Goal: Obtain resource: Download file/media

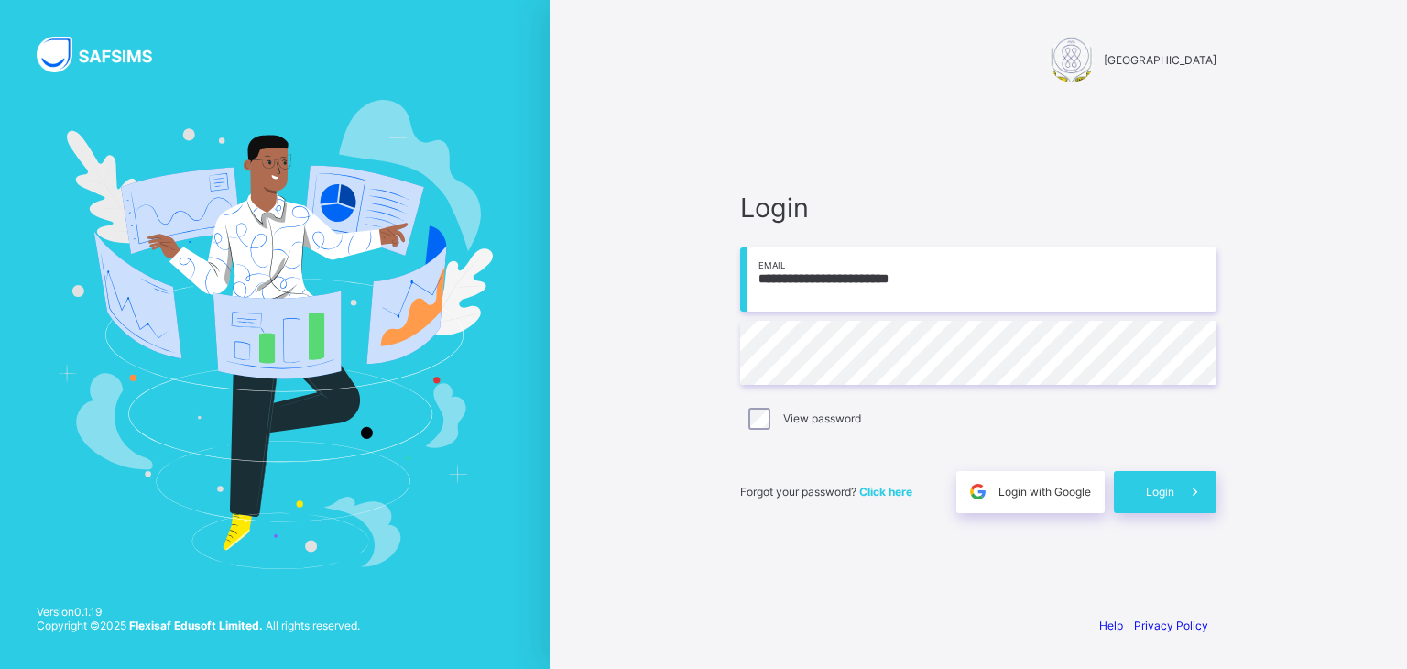
click at [891, 487] on span "Click here" at bounding box center [885, 492] width 53 height 14
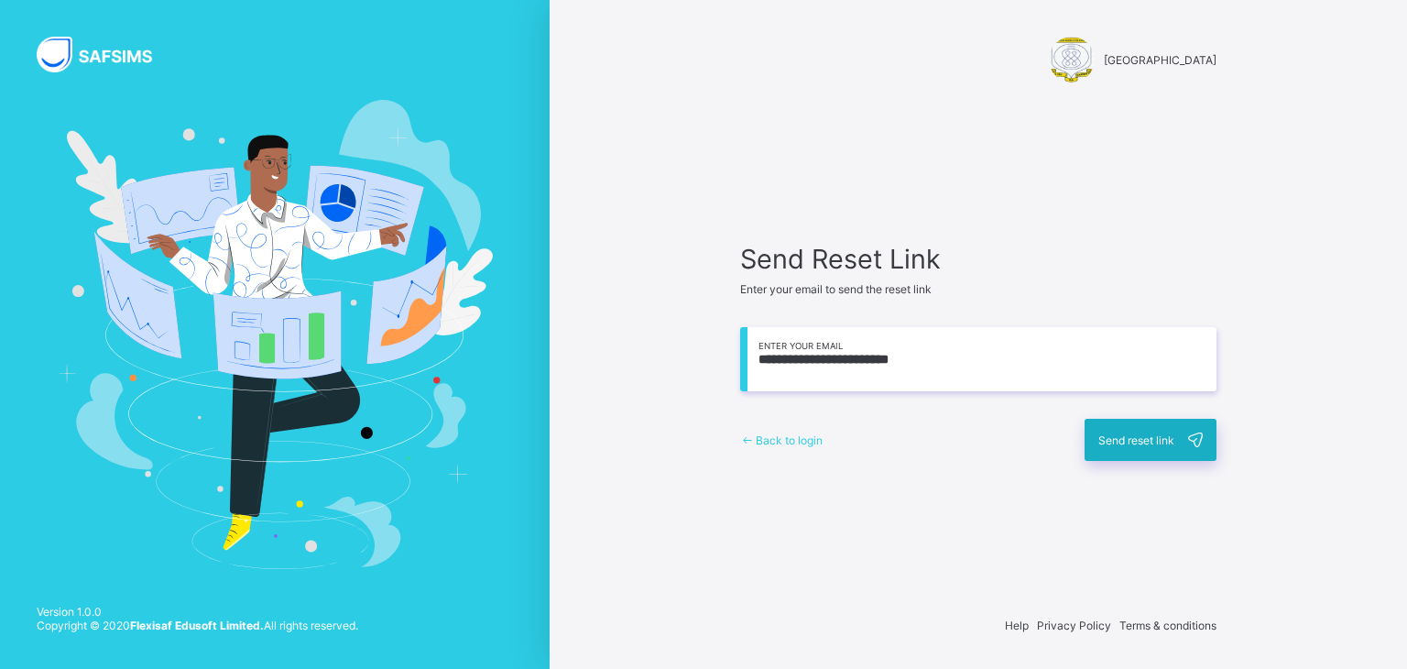
click at [1165, 433] on span "Send reset link" at bounding box center [1137, 440] width 76 height 14
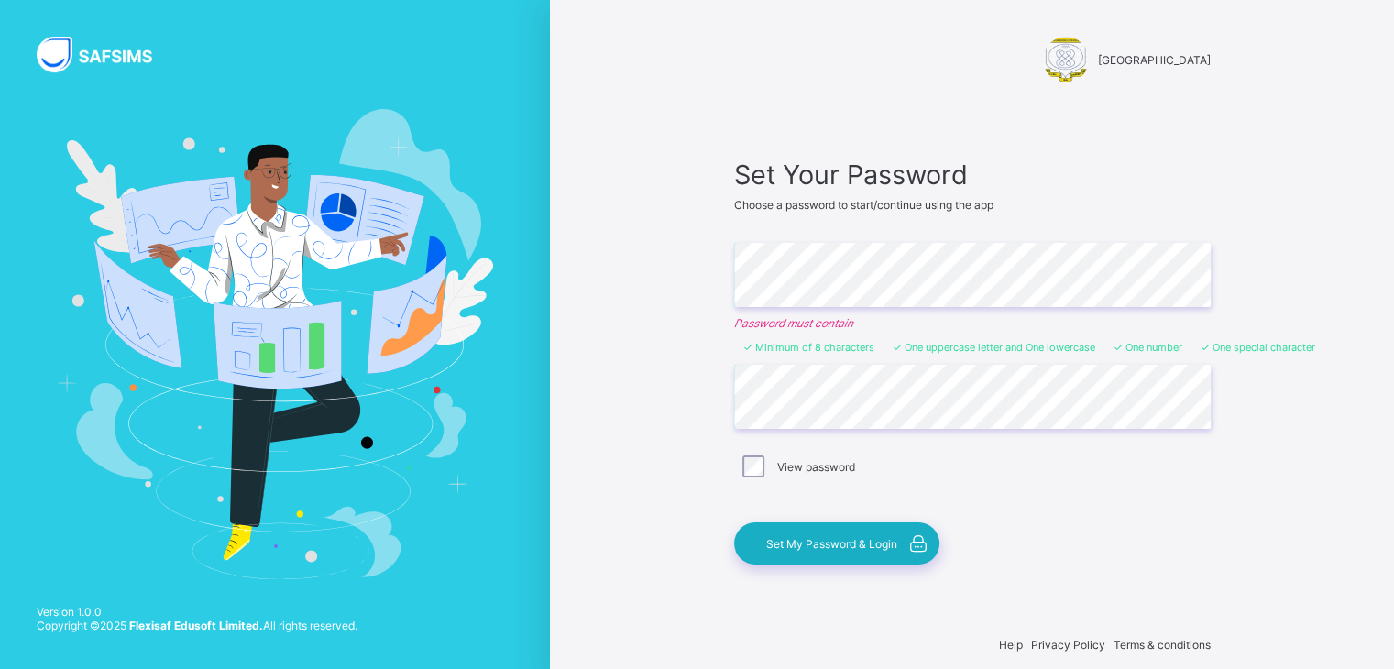
click at [857, 537] on span "Set My Password & Login" at bounding box center [831, 544] width 131 height 14
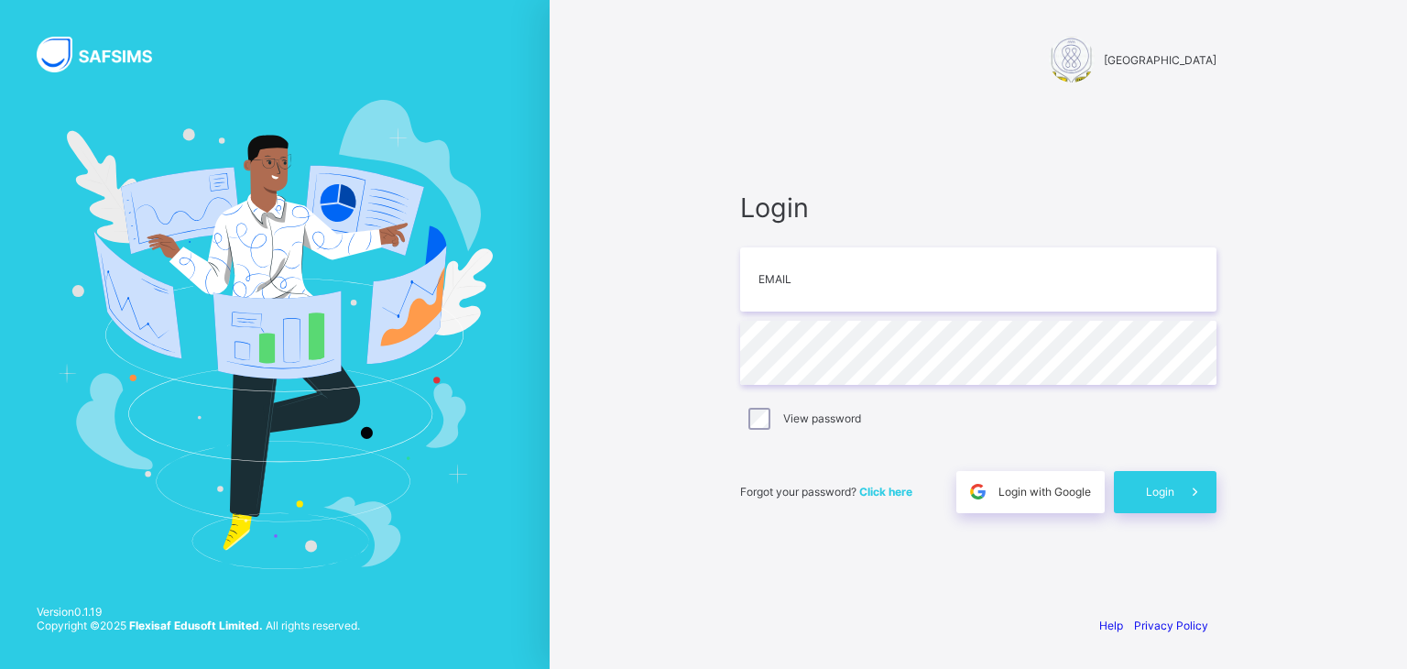
click at [1213, 157] on div "Login Email Password View password Forgot your password? Click here Login with …" at bounding box center [978, 352] width 513 height 497
click at [875, 286] on input "email" at bounding box center [978, 279] width 476 height 64
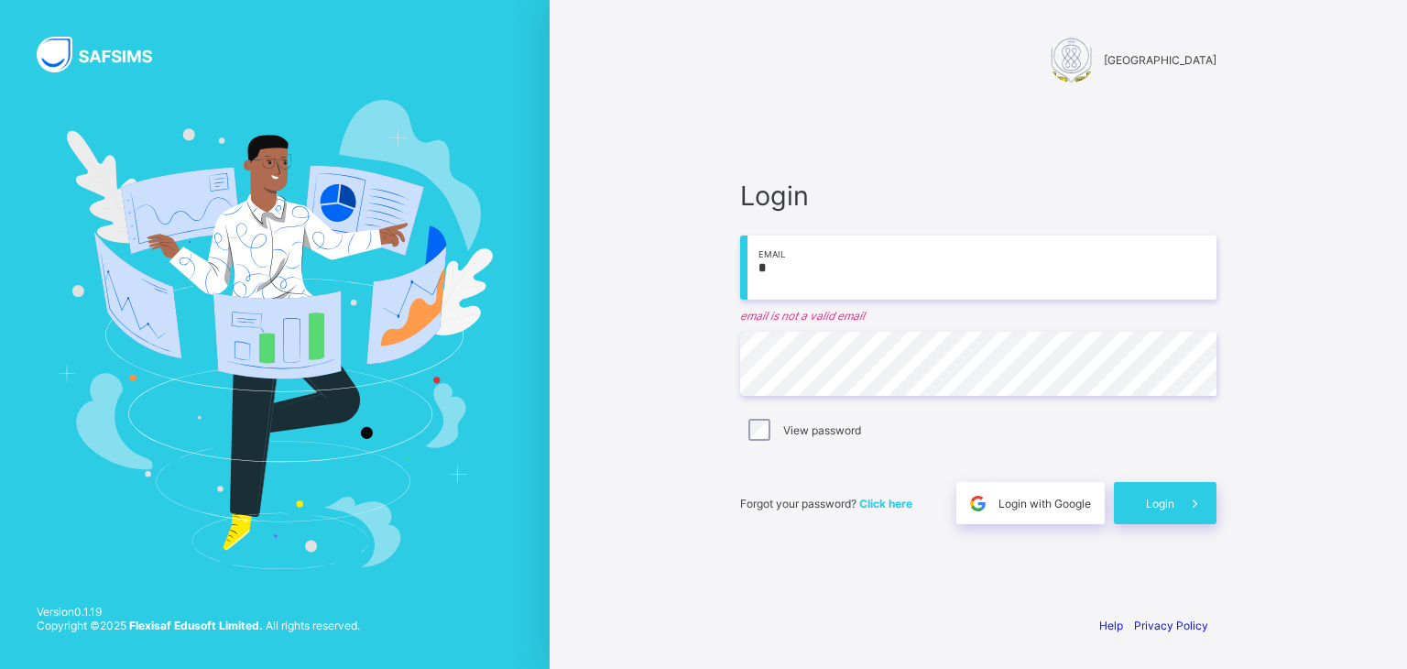
type input "**********"
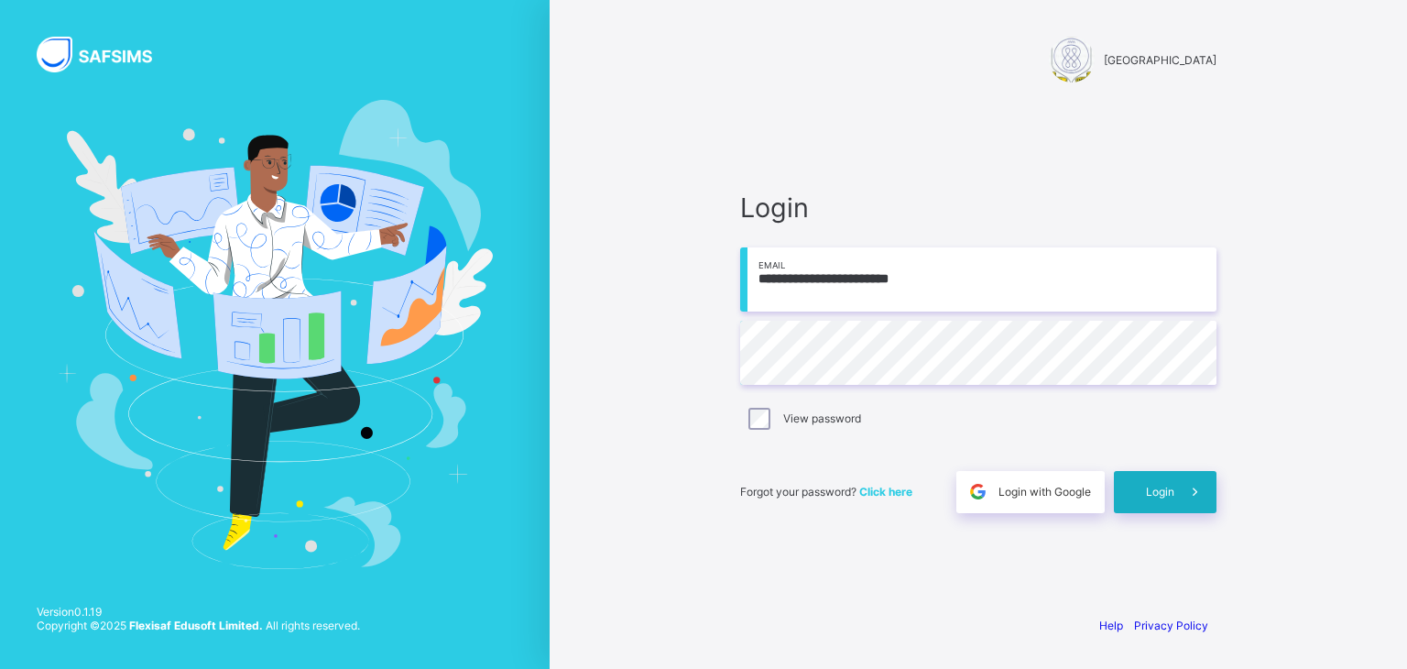
click at [1165, 485] on span "Login" at bounding box center [1160, 492] width 28 height 14
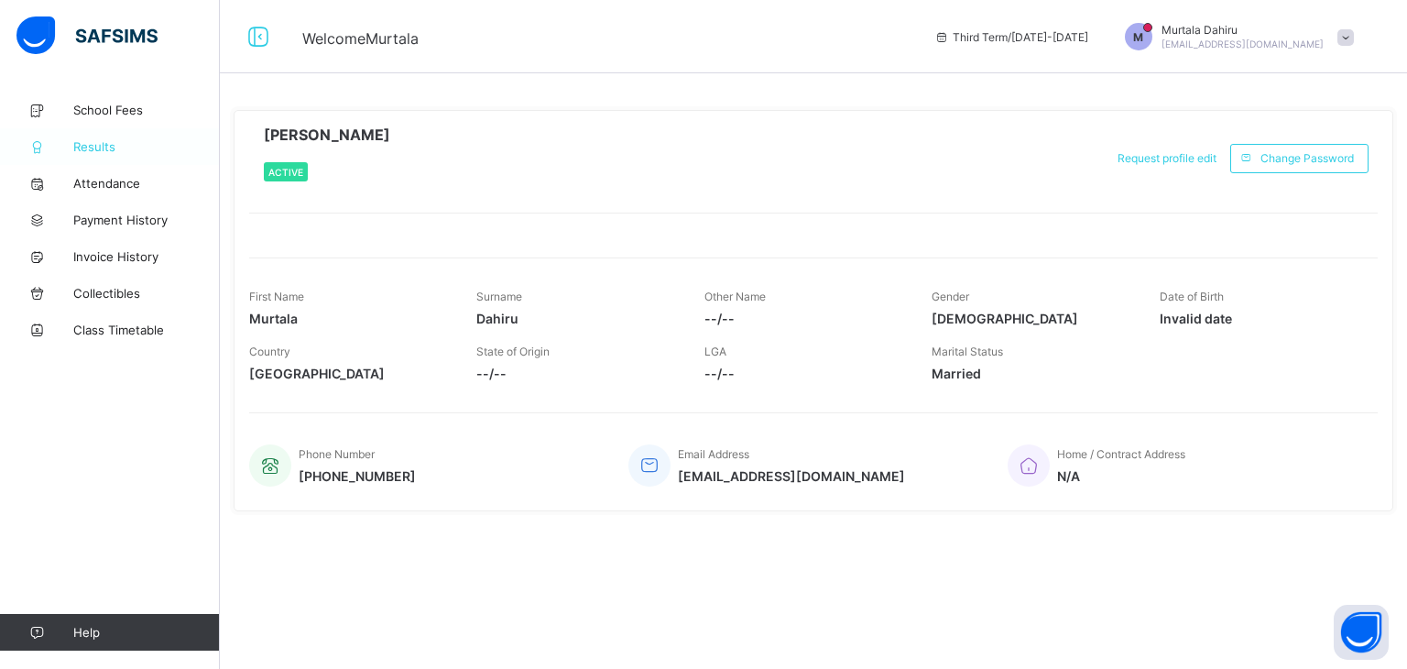
click at [105, 150] on span "Results" at bounding box center [146, 146] width 147 height 15
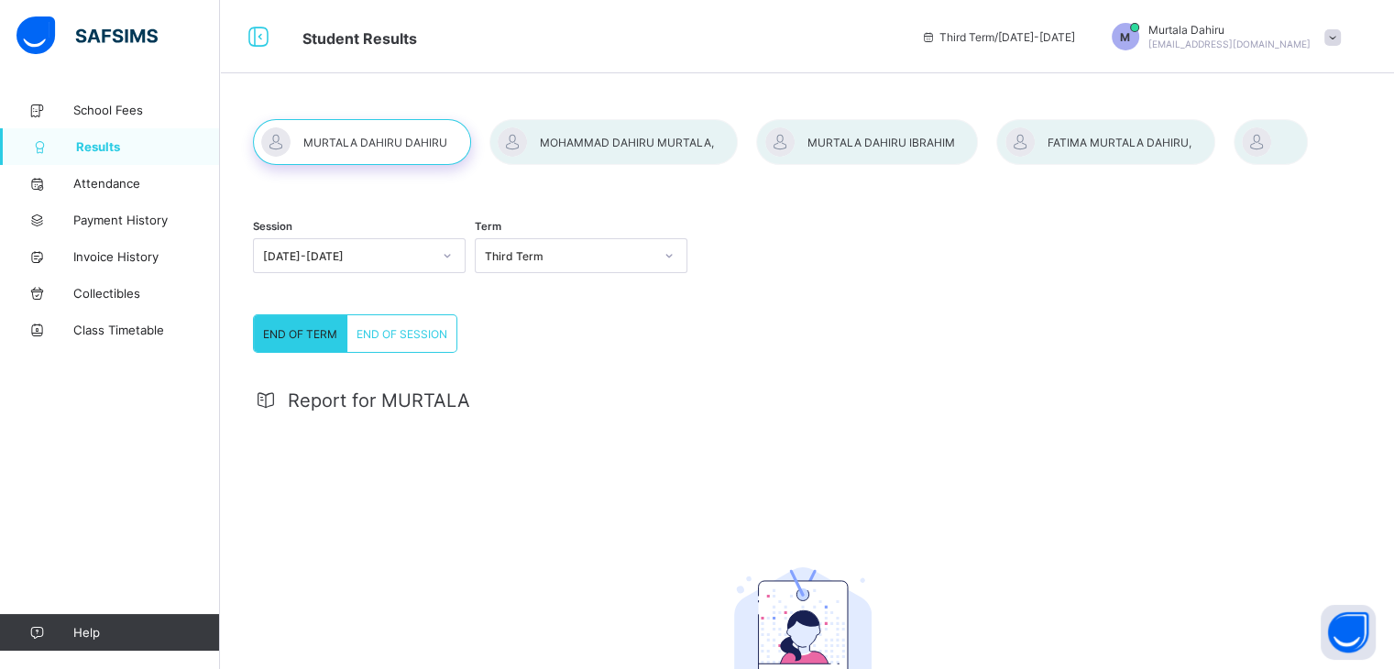
click at [909, 144] on div at bounding box center [867, 142] width 222 height 46
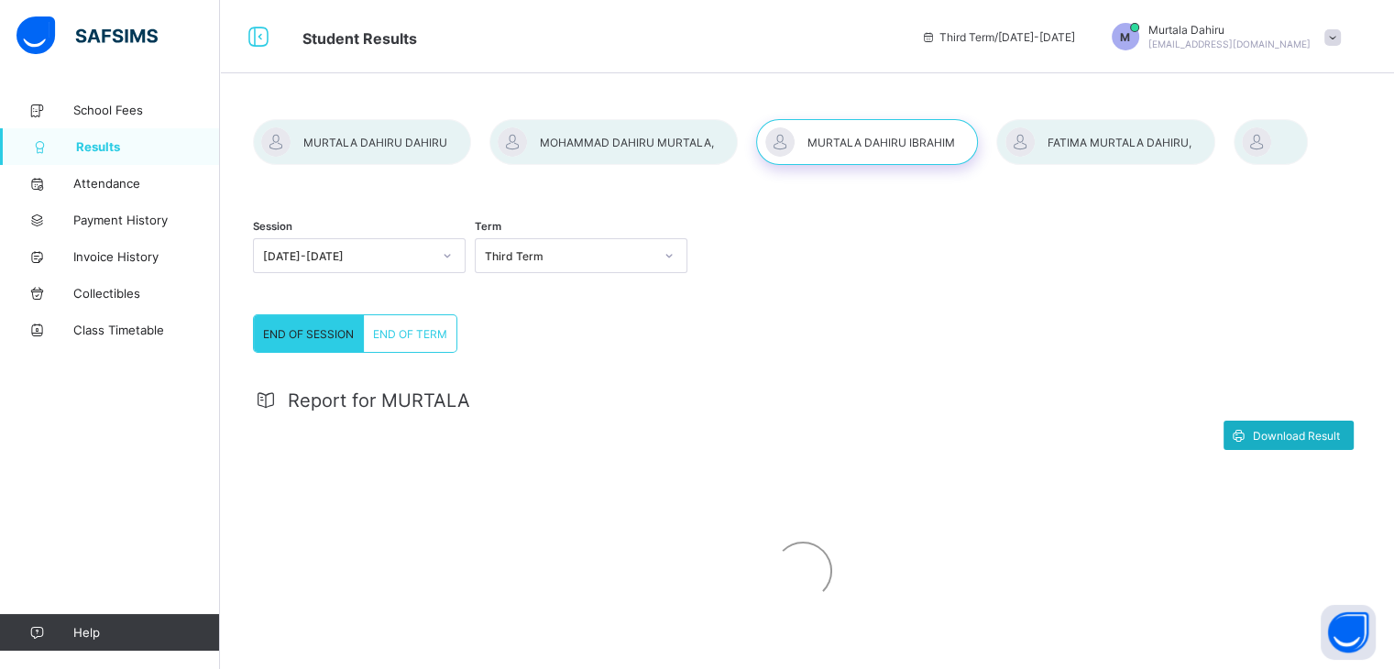
click at [1286, 430] on span "Download Result" at bounding box center [1295, 436] width 87 height 14
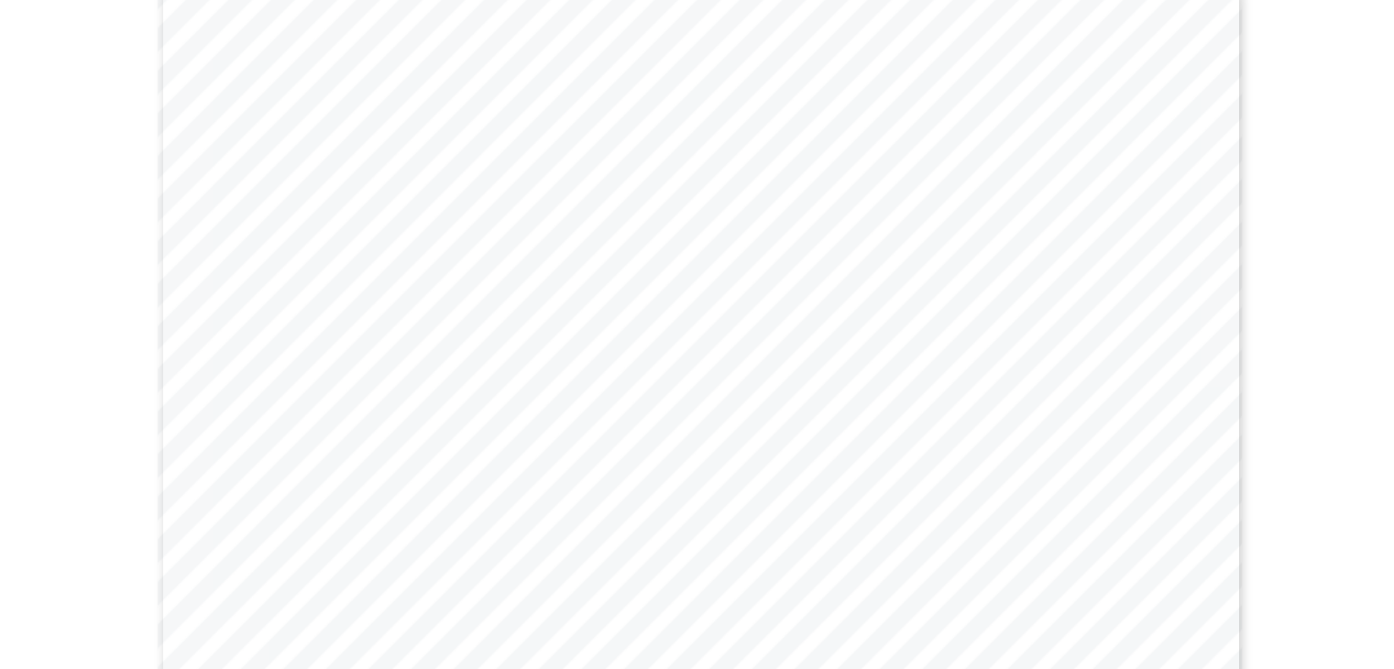
scroll to position [501, 0]
click at [1233, 355] on div "Report for MURTALA Download Result Gwarzo Road, P.O. Box 701, Kano - Nigeria. T…" at bounding box center [802, 278] width 1099 height 816
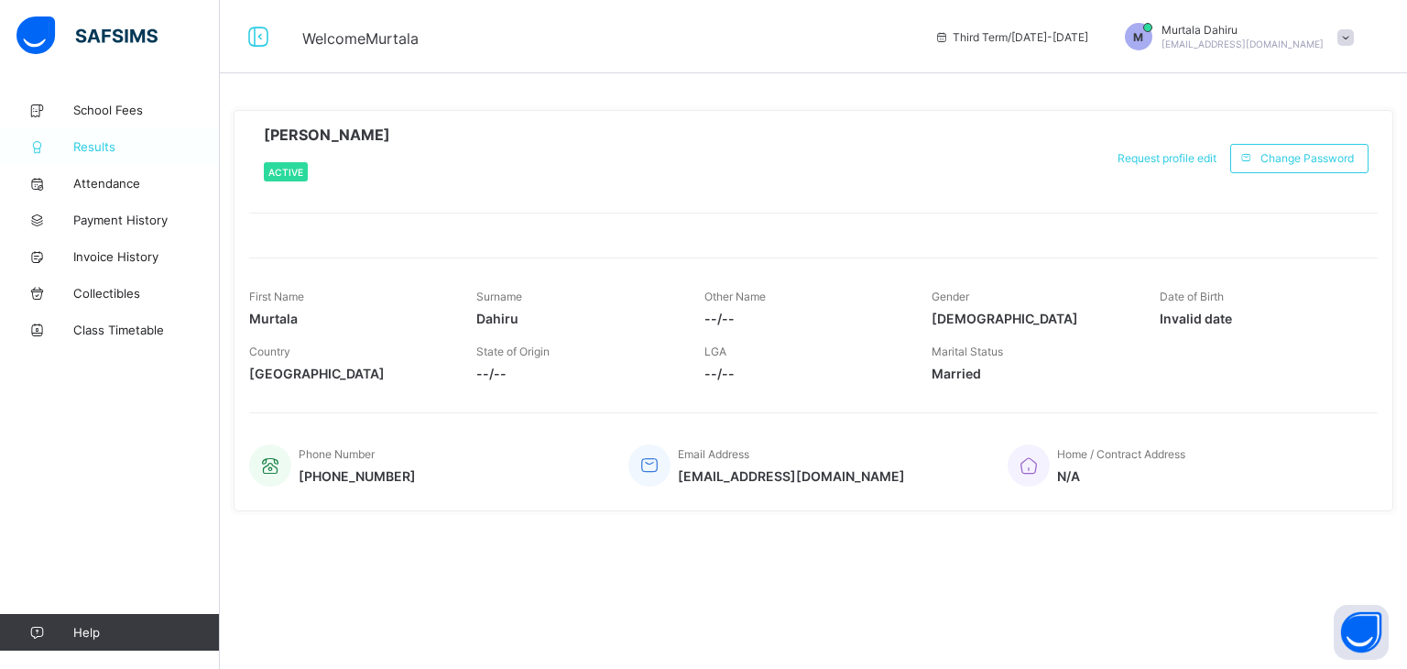
click at [97, 142] on span "Results" at bounding box center [146, 146] width 147 height 15
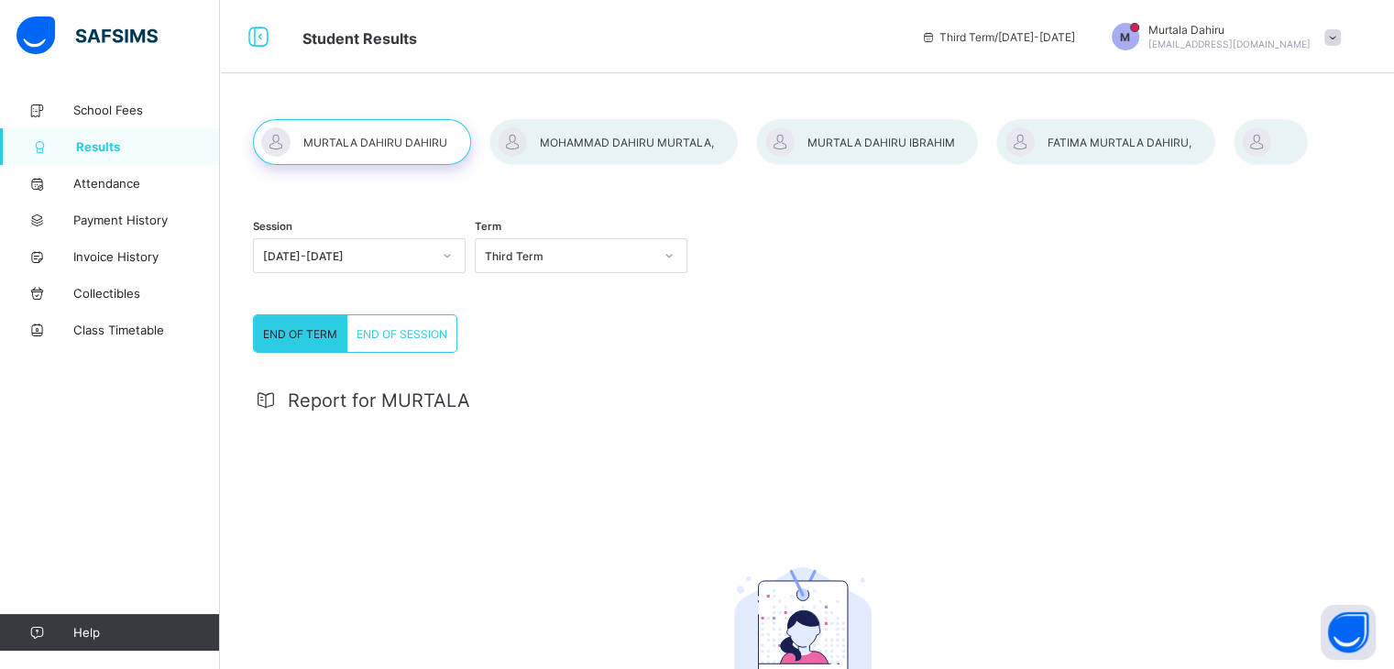
click at [1245, 145] on div at bounding box center [1270, 142] width 74 height 46
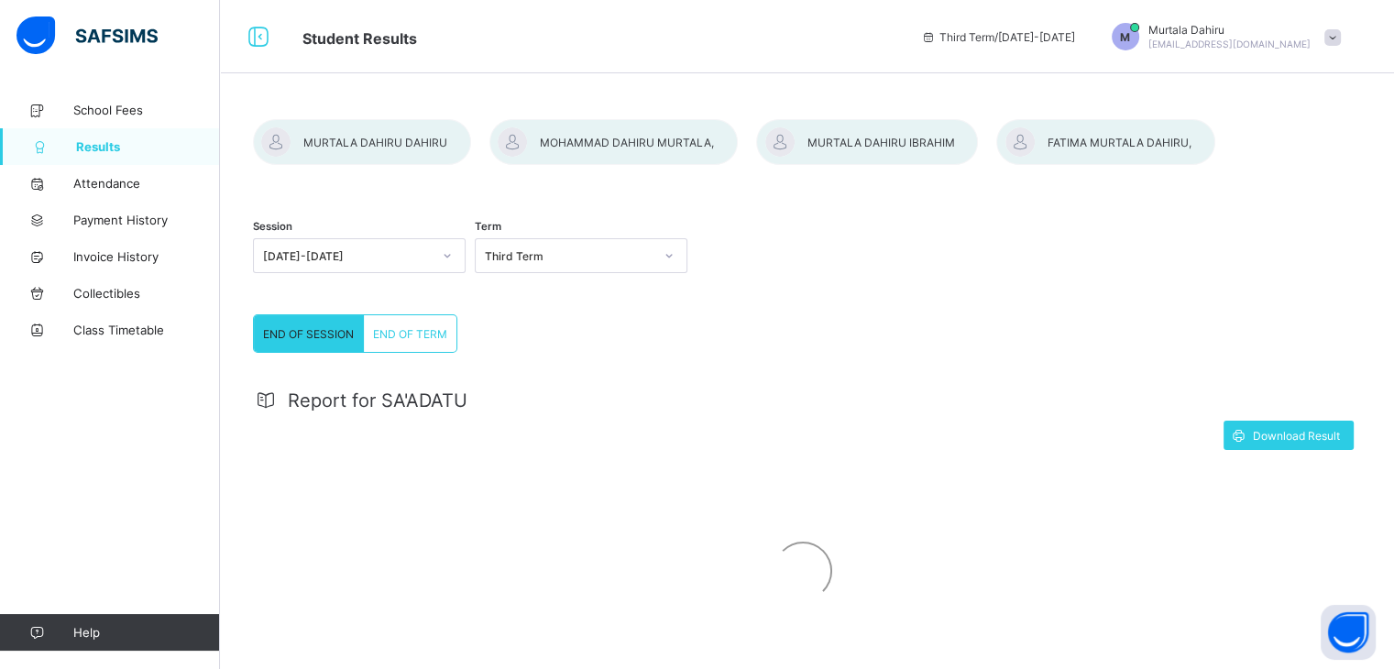
click at [1323, 355] on div "END OF SESSION END OF TERM END OF SESSION END OF TERM Report for SA'ADATU Downl…" at bounding box center [802, 507] width 1099 height 387
click at [1284, 440] on span "Download Result" at bounding box center [1295, 436] width 87 height 14
click at [1098, 151] on div at bounding box center [1105, 142] width 218 height 46
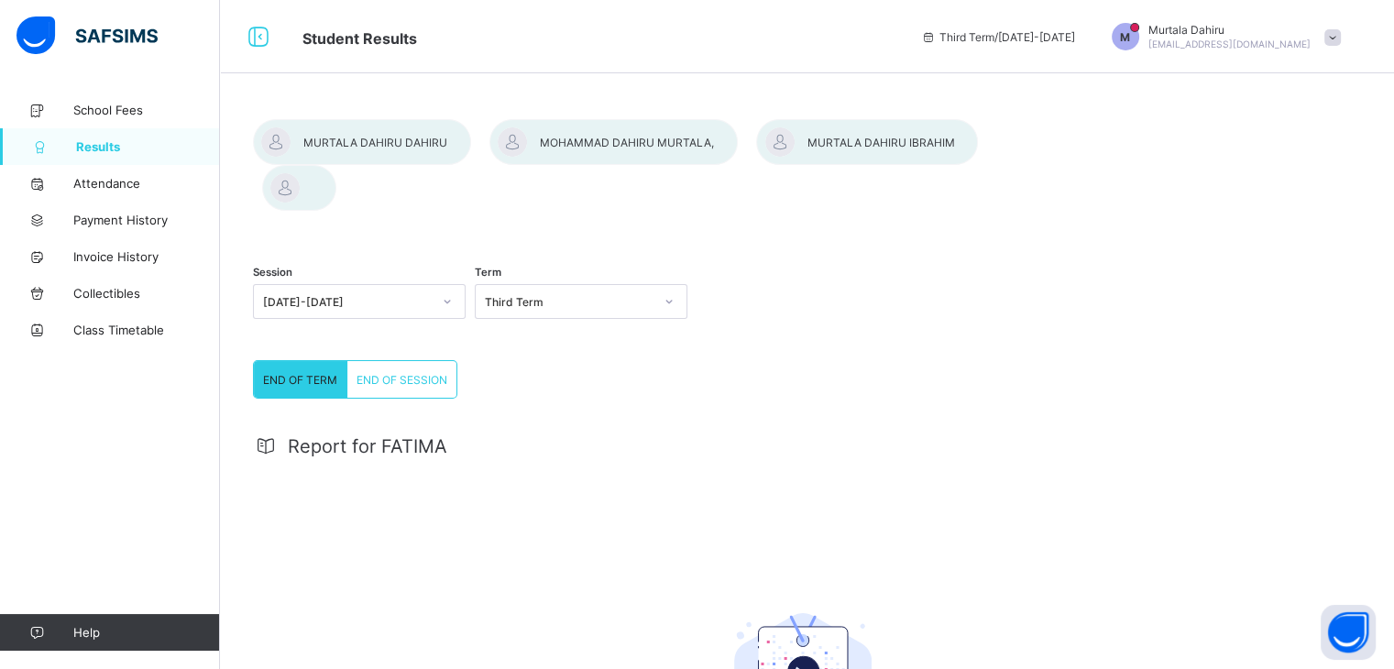
drag, startPoint x: 1329, startPoint y: 119, endPoint x: 1316, endPoint y: -26, distance: 145.4
click at [1316, 0] on html "Student Results Third Term / 2024-2025 M Murtala Dahiru murtalamdahiru@yahoo.co…" at bounding box center [697, 469] width 1394 height 938
click at [1090, 455] on div "Report for FATIMA No Report Available This child has no report available for th…" at bounding box center [802, 664] width 1099 height 494
click at [389, 373] on span "END OF SESSION" at bounding box center [401, 380] width 91 height 14
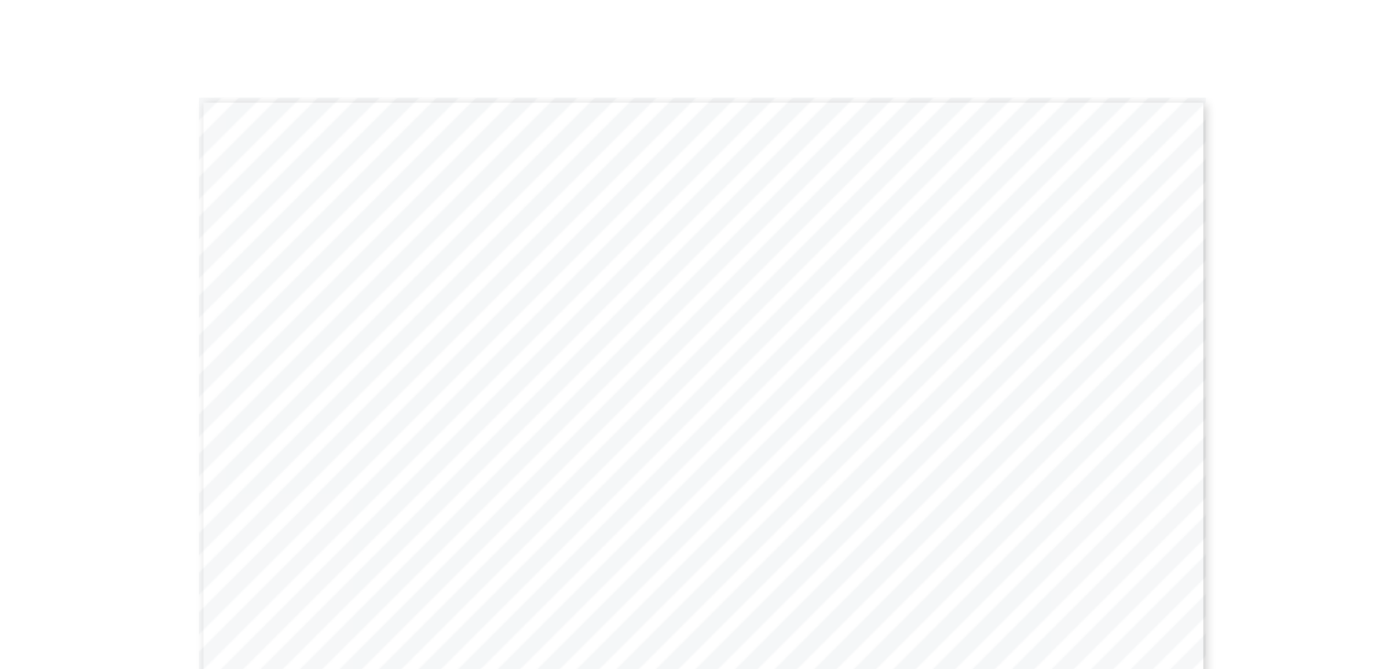
scroll to position [508, 0]
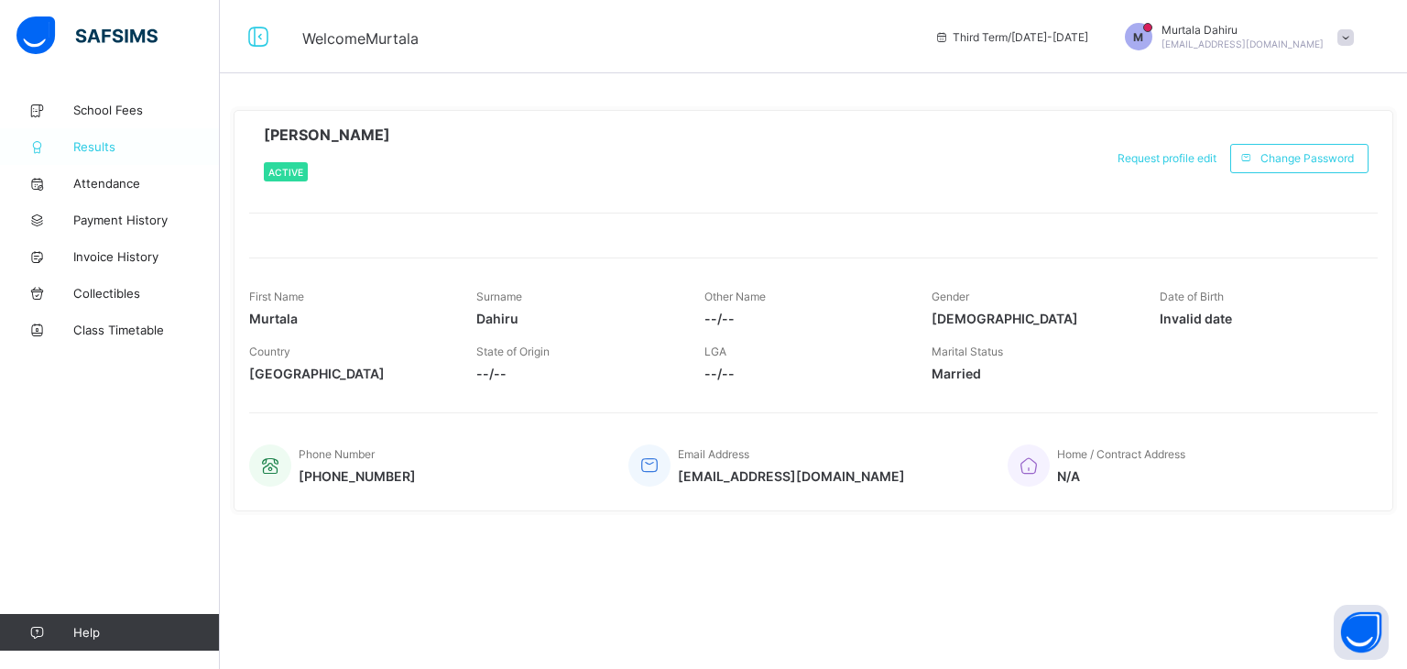
click at [106, 147] on span "Results" at bounding box center [146, 146] width 147 height 15
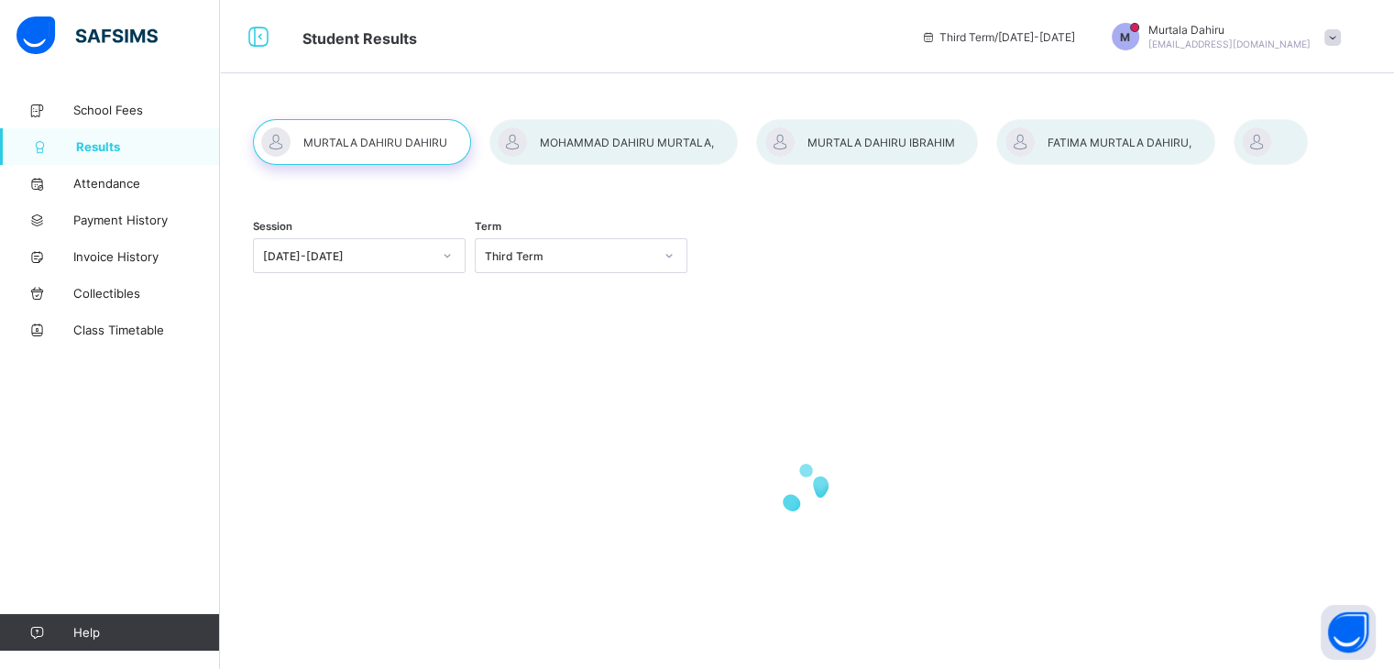
click at [377, 148] on div at bounding box center [362, 142] width 218 height 46
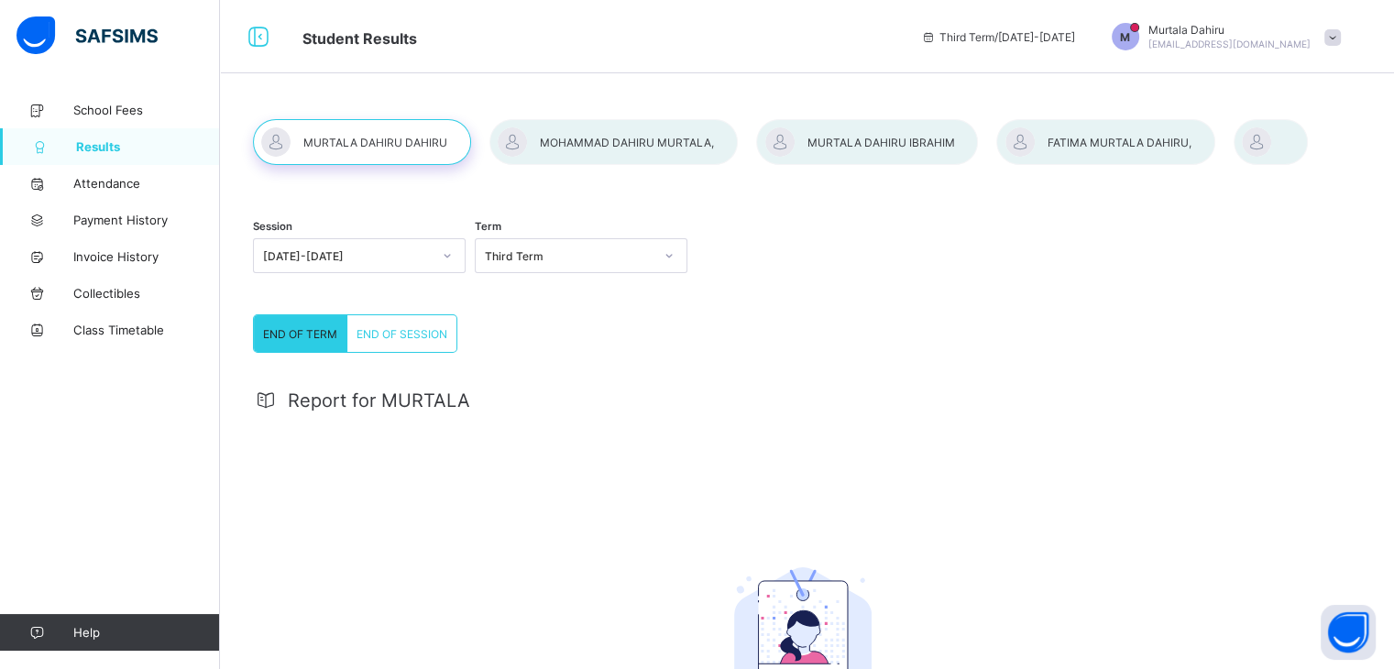
click at [402, 330] on span "END OF SESSION" at bounding box center [401, 334] width 91 height 14
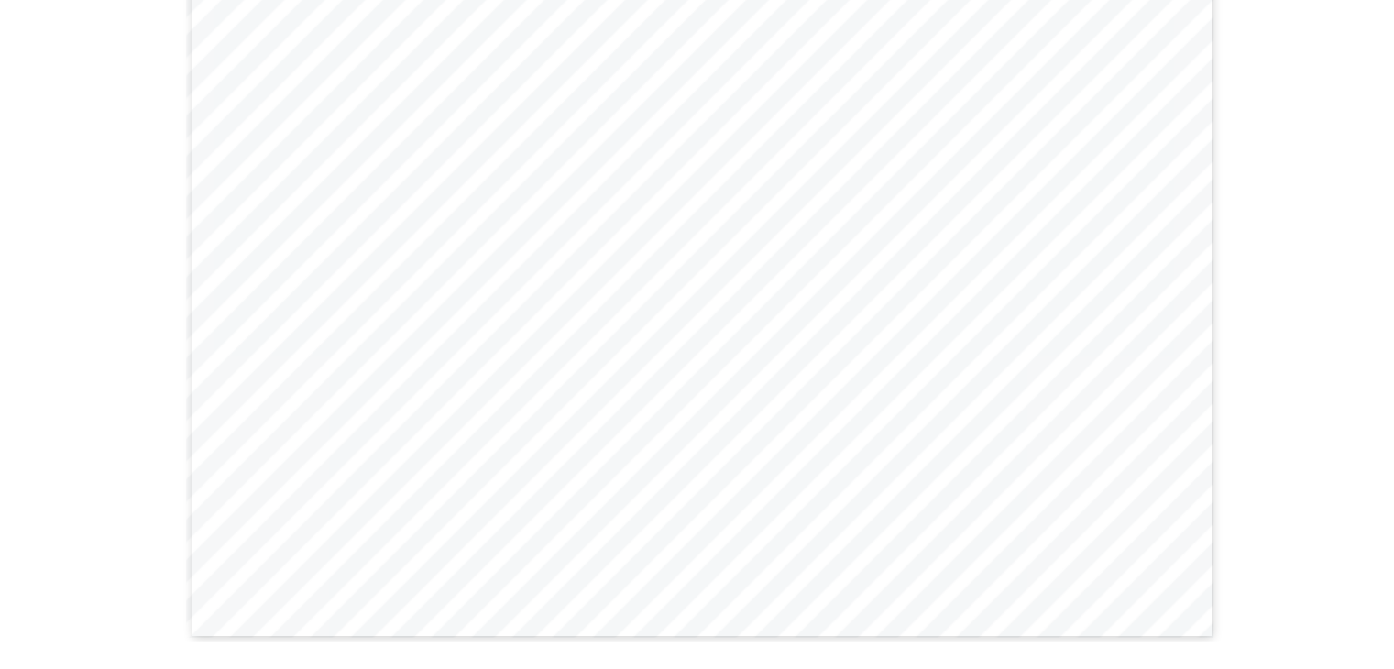
scroll to position [540, 0]
click at [1262, 307] on div "Report for MURTALA Download Result = Gwarzo Road, P.O. Box 701, Kano - Nigeria.…" at bounding box center [802, 239] width 1099 height 816
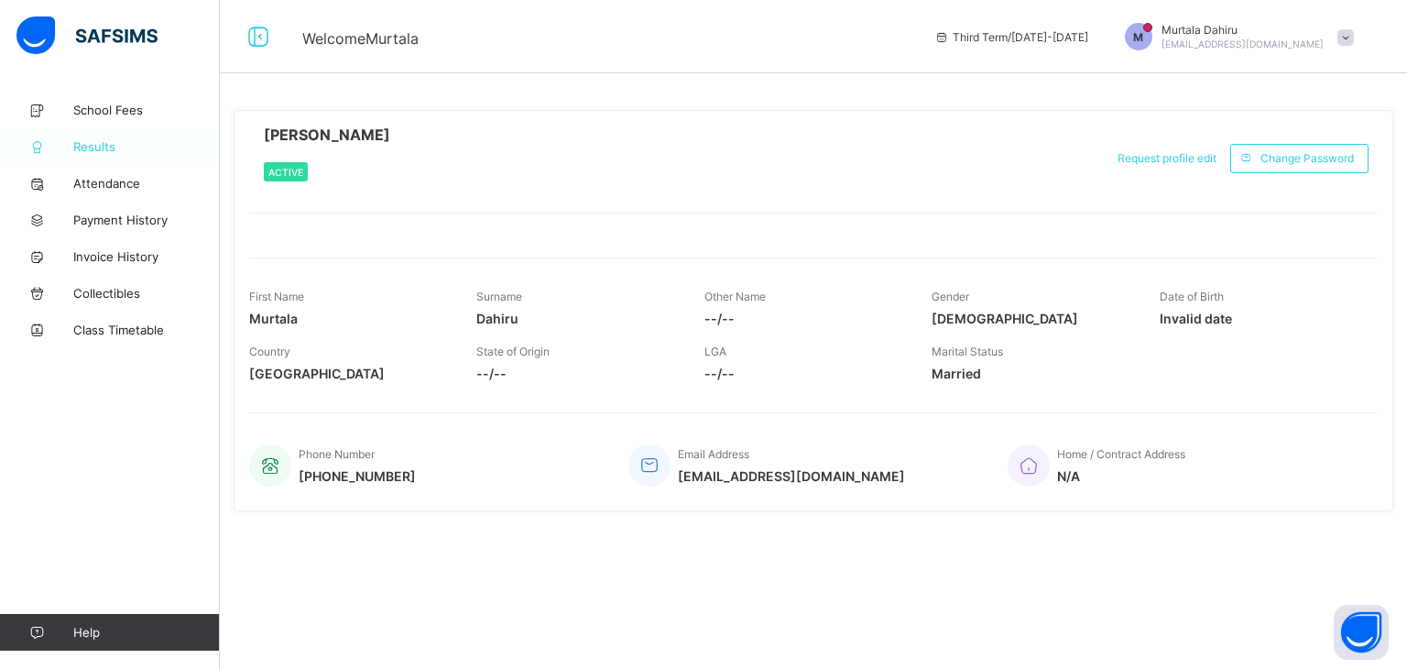
click at [107, 146] on span "Results" at bounding box center [146, 146] width 147 height 15
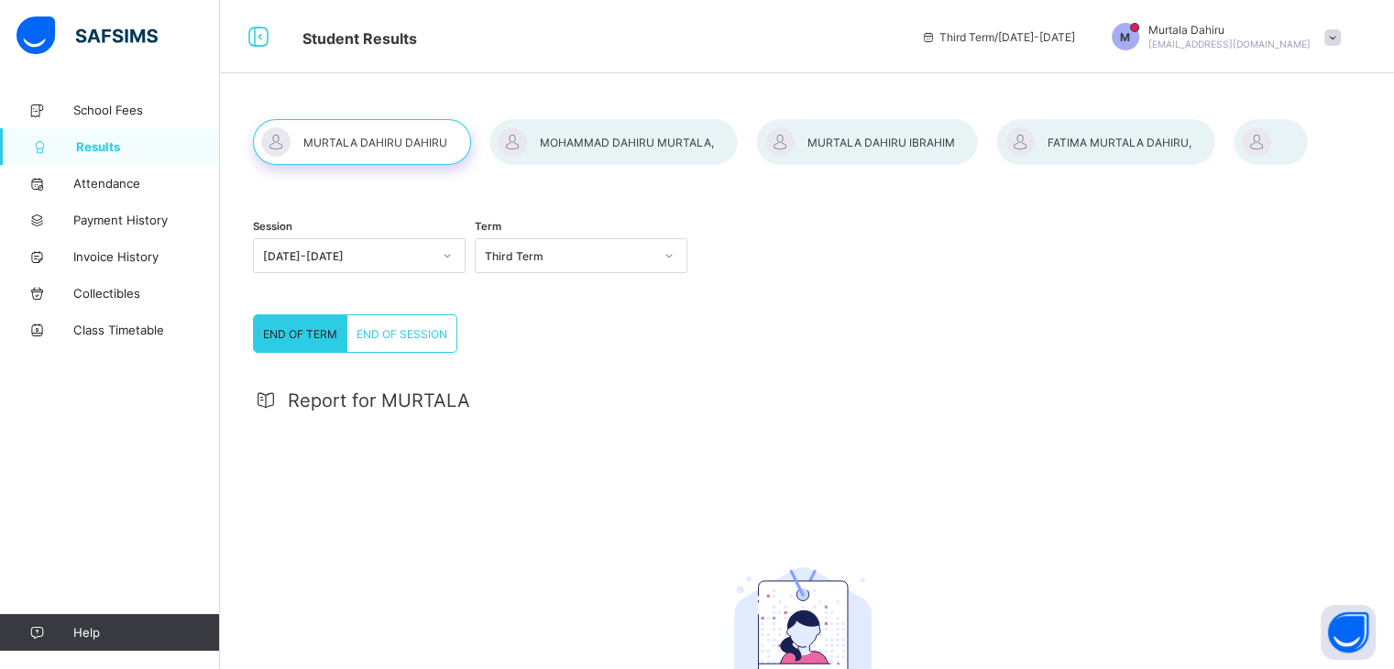
click at [656, 133] on div at bounding box center [613, 142] width 248 height 46
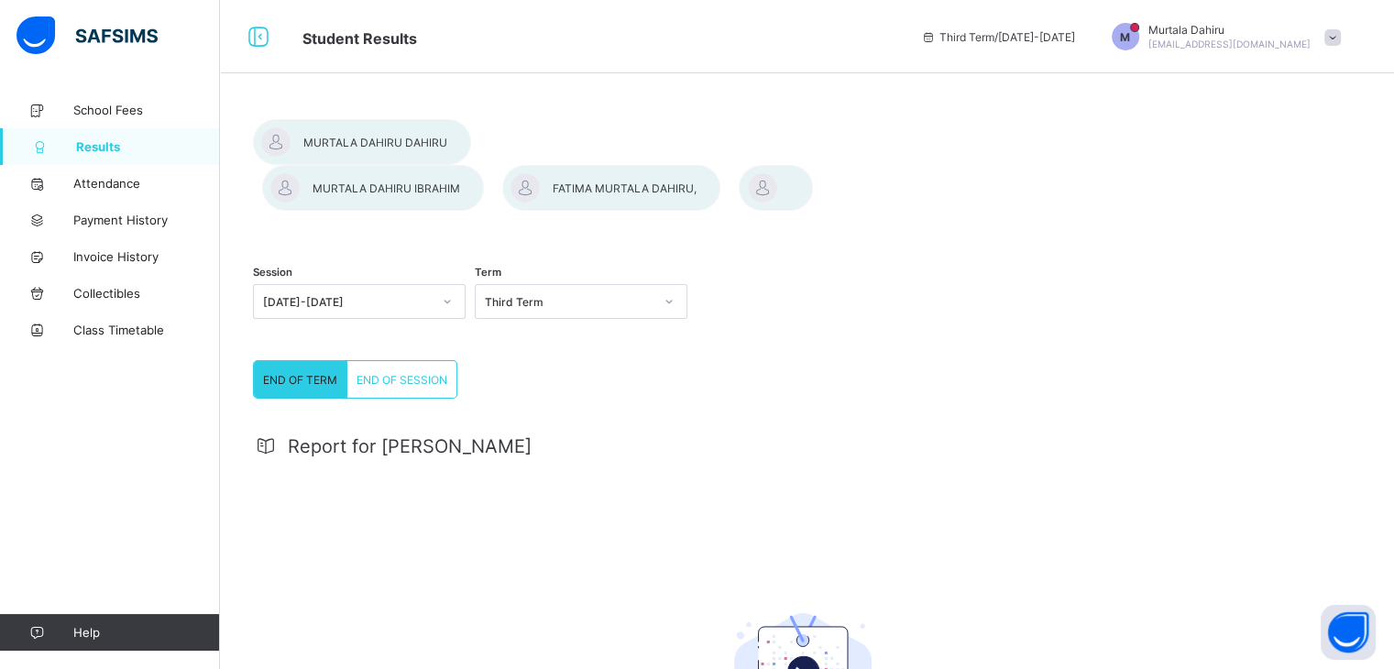
click at [432, 361] on div "END OF SESSION" at bounding box center [401, 379] width 109 height 37
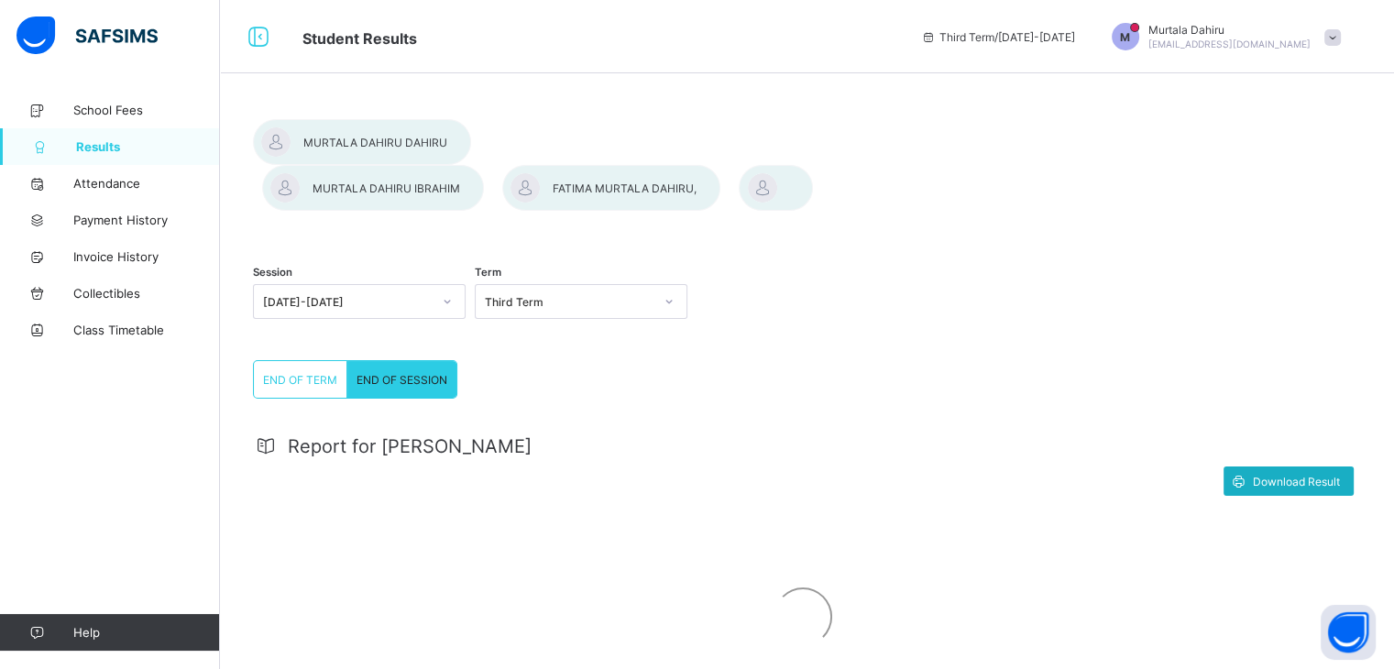
click at [1289, 475] on span "Download Result" at bounding box center [1295, 482] width 87 height 14
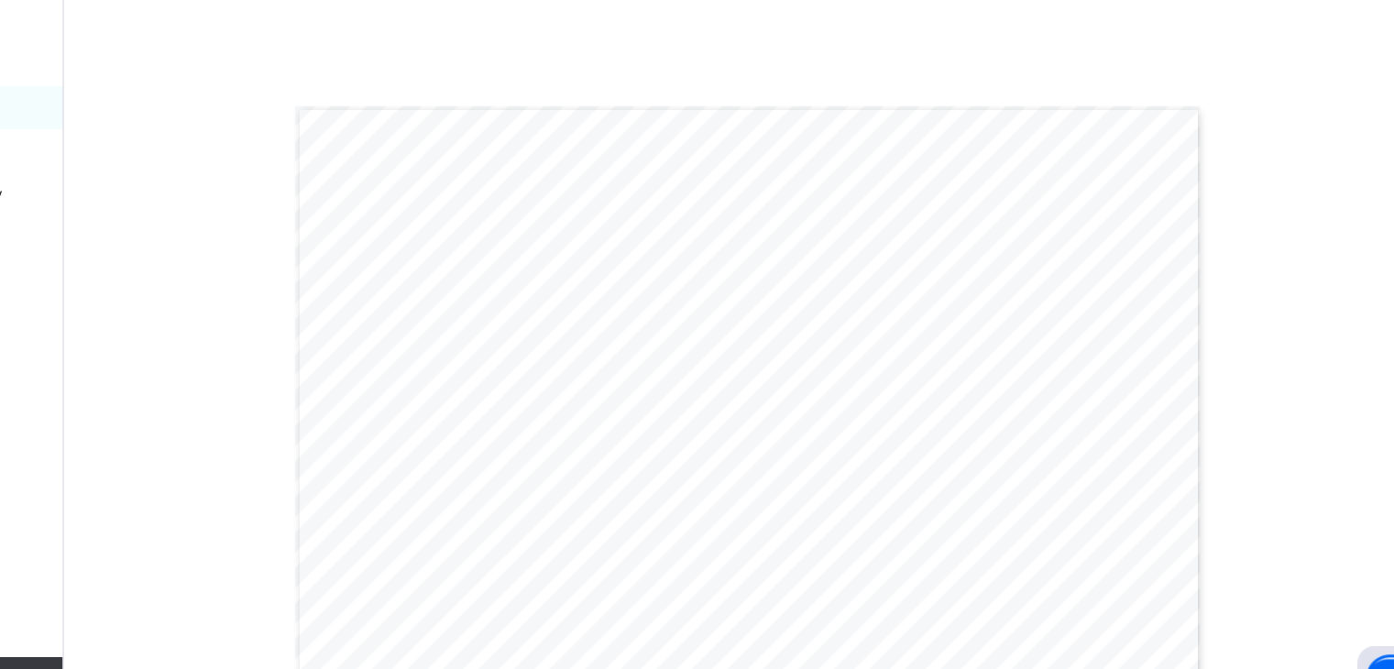
scroll to position [443, 0]
click at [1096, 547] on div "Gwarzo Road, P.O. Box 701, Kano - Nigeria. Tel: 0906 358 2631, 0809 948 5785 | …" at bounding box center [802, 417] width 771 height 545
click at [1130, 493] on div "Gwarzo Road, P.O. Box 701, Kano - Nigeria. Tel: 0906 358 2631, 0809 948 5785 | …" at bounding box center [802, 390] width 771 height 545
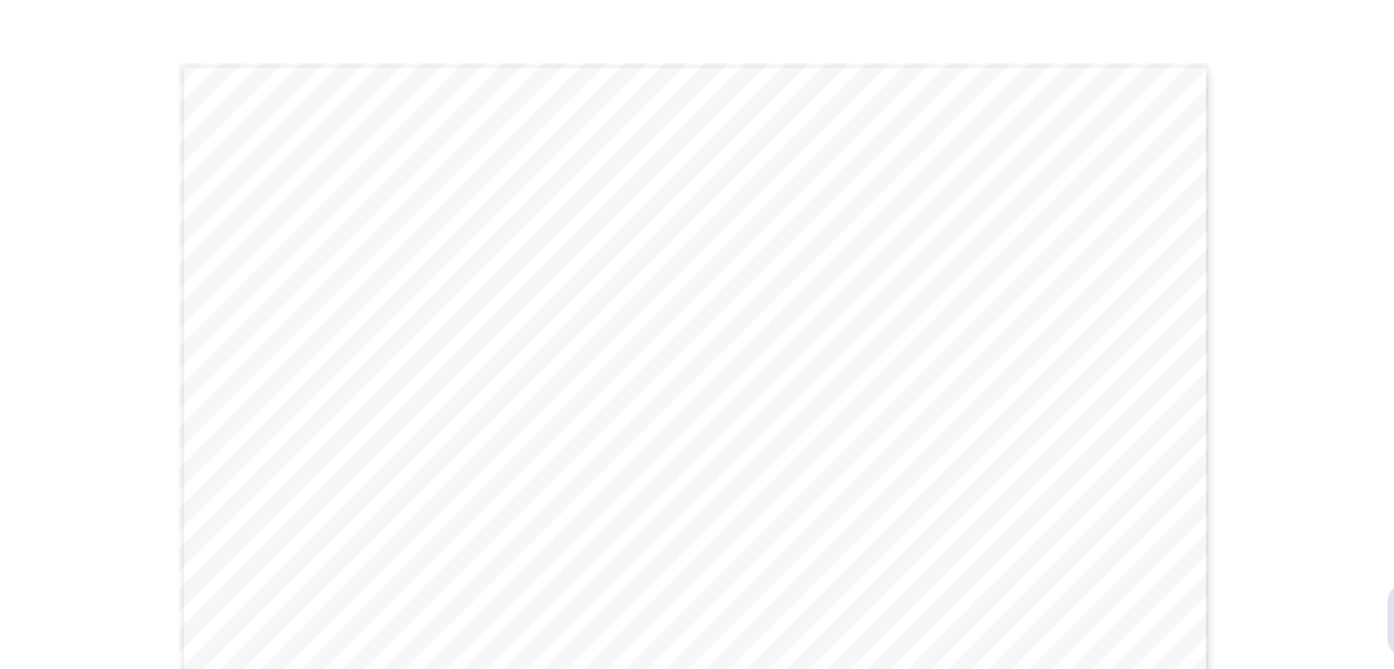
click at [773, 215] on div "Gwarzo Road, P.O. Box 701, Kano - Nigeria. Tel: 0906 358 2631, 0809 948 5785 | …" at bounding box center [802, 487] width 771 height 545
drag, startPoint x: 773, startPoint y: 190, endPoint x: 724, endPoint y: 172, distance: 52.4
click at [724, 215] on div "Gwarzo Road, P.O. Box 701, Kano - Nigeria. Tel: 0906 358 2631, 0809 948 5785 | …" at bounding box center [802, 487] width 771 height 545
click at [681, 215] on div "Gwarzo Road, P.O. Box 701, Kano - Nigeria. Tel: 0906 358 2631, 0809 948 5785 | …" at bounding box center [802, 487] width 771 height 545
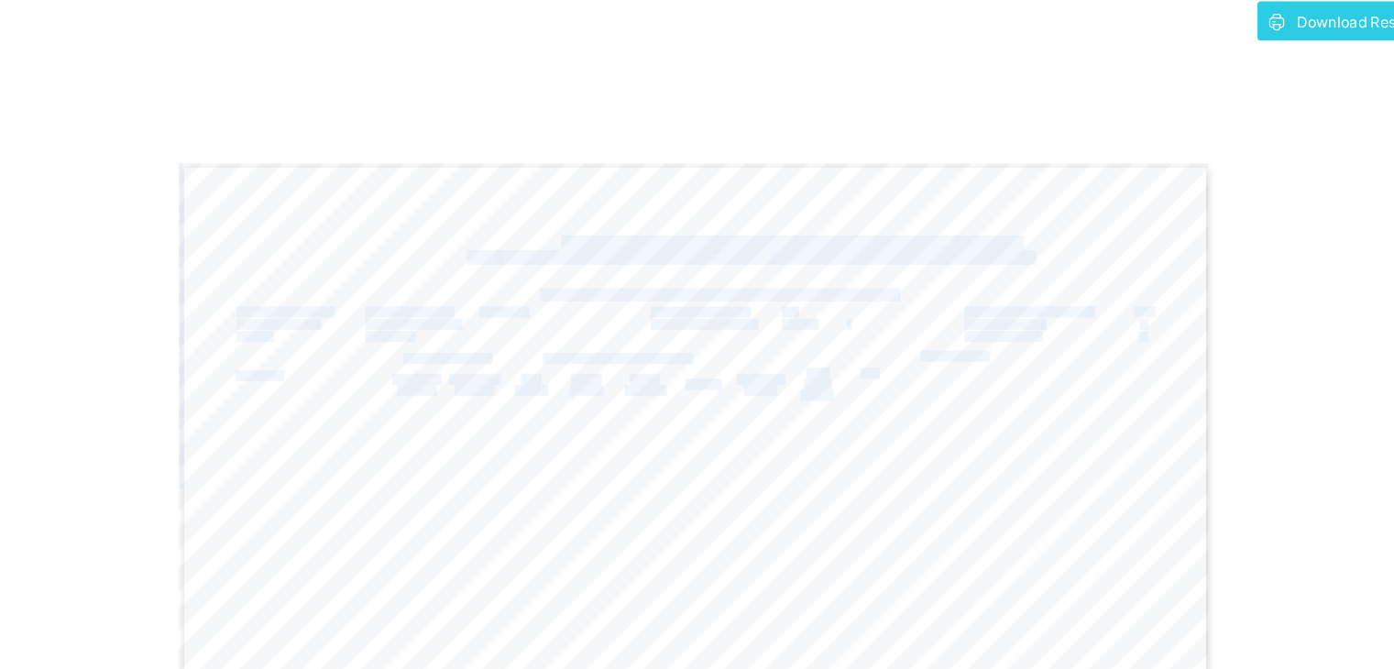
scroll to position [465, 0]
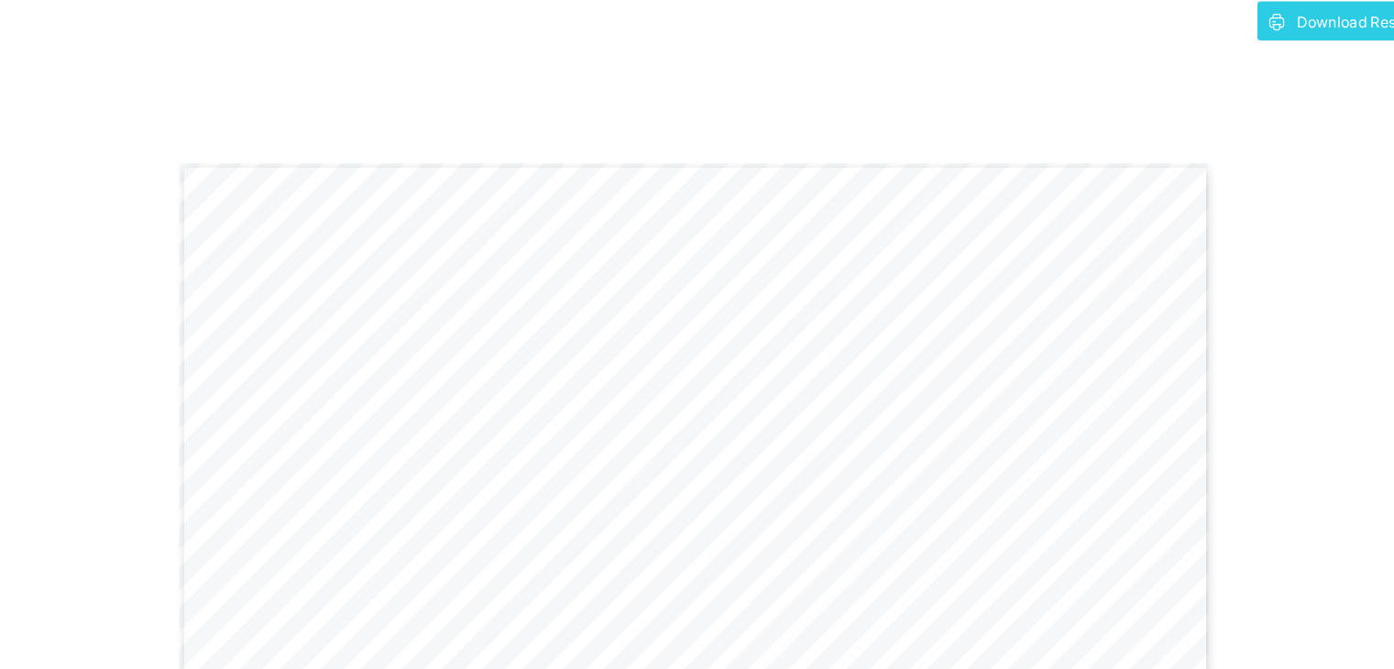
drag, startPoint x: 705, startPoint y: 178, endPoint x: 736, endPoint y: 86, distance: 96.8
click at [736, 122] on div "Gwarzo Road, P.O. Box 701, Kano - Nigeria. Tel: 0906 358 2631, 0809 948 5785 | …" at bounding box center [802, 394] width 771 height 545
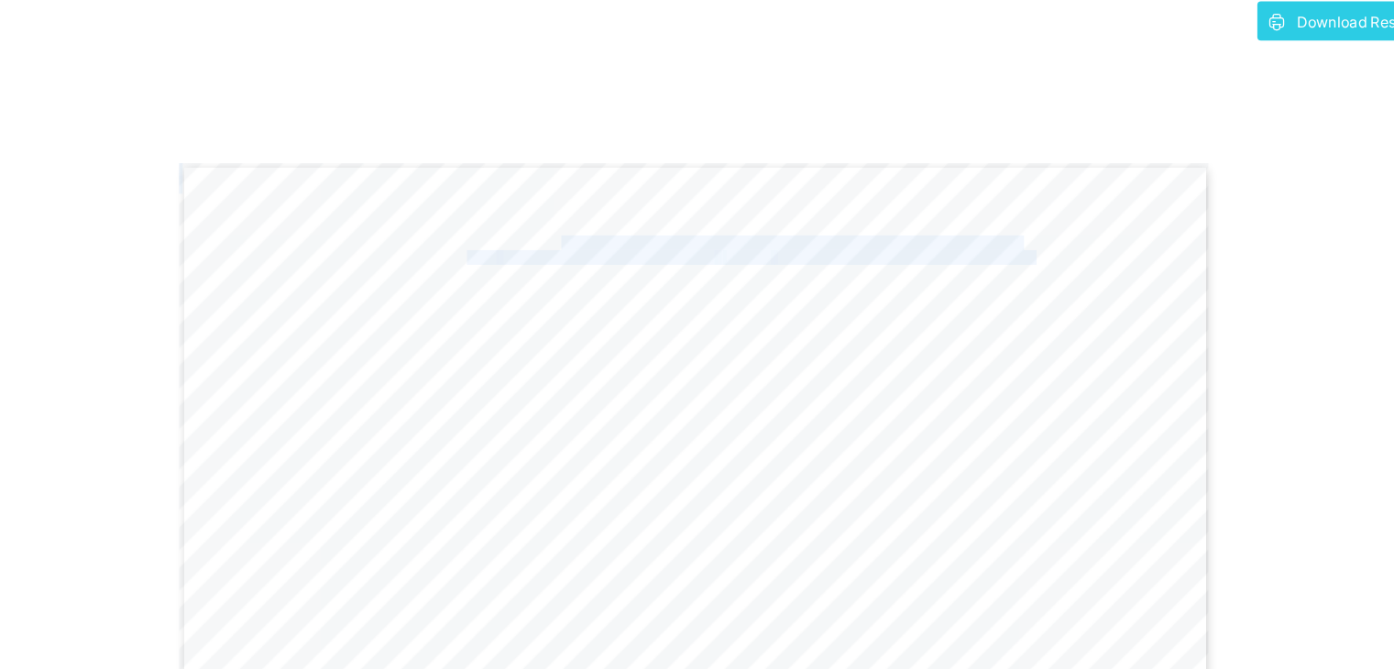
click at [736, 122] on div "Gwarzo Road, P.O. Box 701, Kano - Nigeria. Tel: 0906 358 2631, 0809 948 5785 | …" at bounding box center [802, 394] width 771 height 545
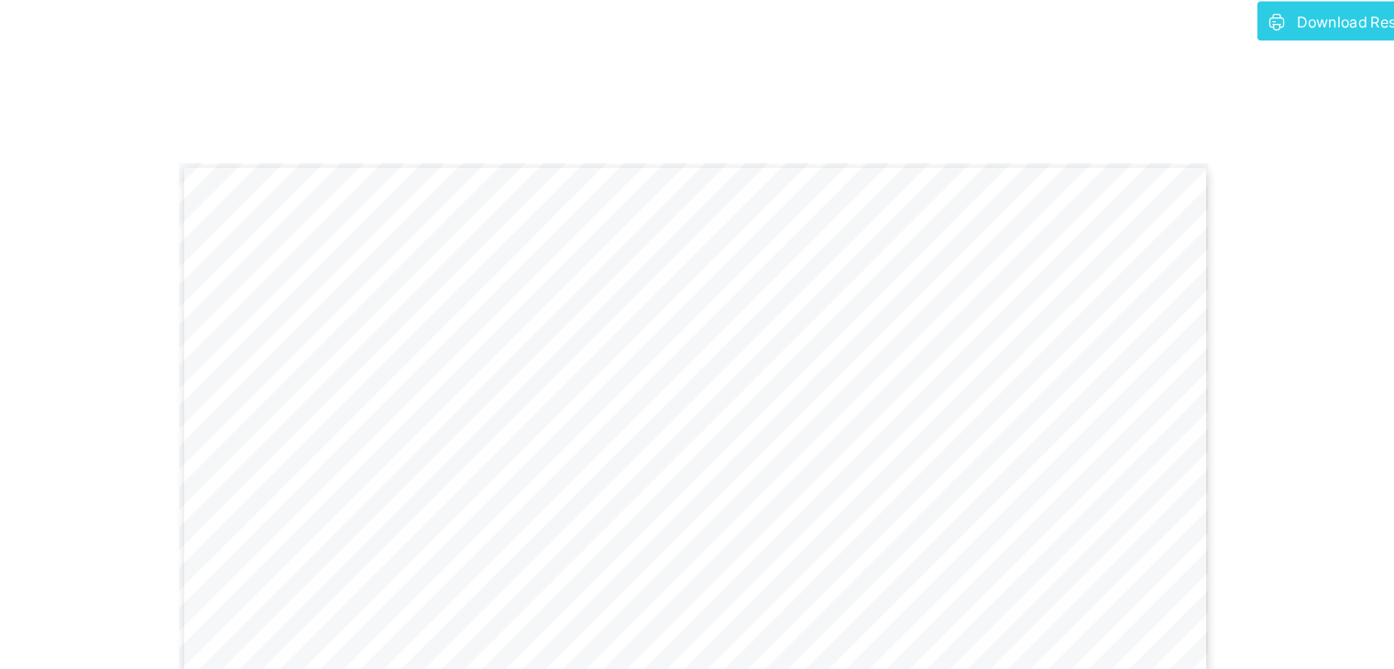
drag, startPoint x: 708, startPoint y: 112, endPoint x: 758, endPoint y: 110, distance: 49.5
click at [758, 122] on div "Gwarzo Road, P.O. Box 701, Kano - Nigeria. Tel: 0906 358 2631, 0809 948 5785 | …" at bounding box center [802, 394] width 771 height 545
drag, startPoint x: 758, startPoint y: 110, endPoint x: 786, endPoint y: 109, distance: 28.4
click at [786, 122] on div "Gwarzo Road, P.O. Box 701, Kano - Nigeria. Tel: 0906 358 2631, 0809 948 5785 | …" at bounding box center [802, 394] width 771 height 545
click at [709, 122] on div "Gwarzo Road, P.O. Box 701, Kano - Nigeria. Tel: 0906 358 2631, 0809 948 5785 | …" at bounding box center [802, 394] width 771 height 545
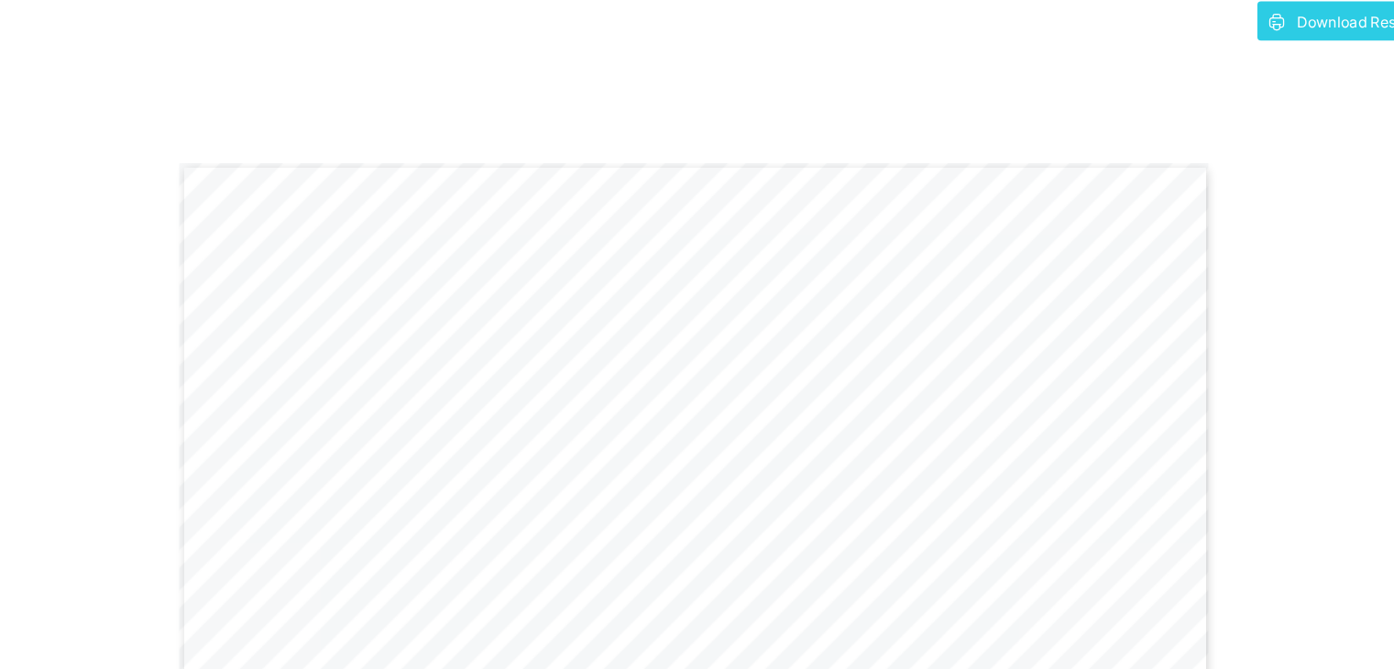
click at [709, 122] on div "Gwarzo Road, P.O. Box 701, Kano - Nigeria. Tel: 0906 358 2631, 0809 948 5785 | …" at bounding box center [802, 394] width 771 height 545
click at [705, 122] on div "Gwarzo Road, P.O. Box 701, Kano - Nigeria. Tel: 0906 358 2631, 0809 948 5785 | …" at bounding box center [802, 394] width 771 height 545
click at [708, 124] on div "Gwarzo Road, P.O. Box 701, Kano - Nigeria. Tel: 0906 358 2631, 0809 948 5785 | …" at bounding box center [802, 394] width 771 height 545
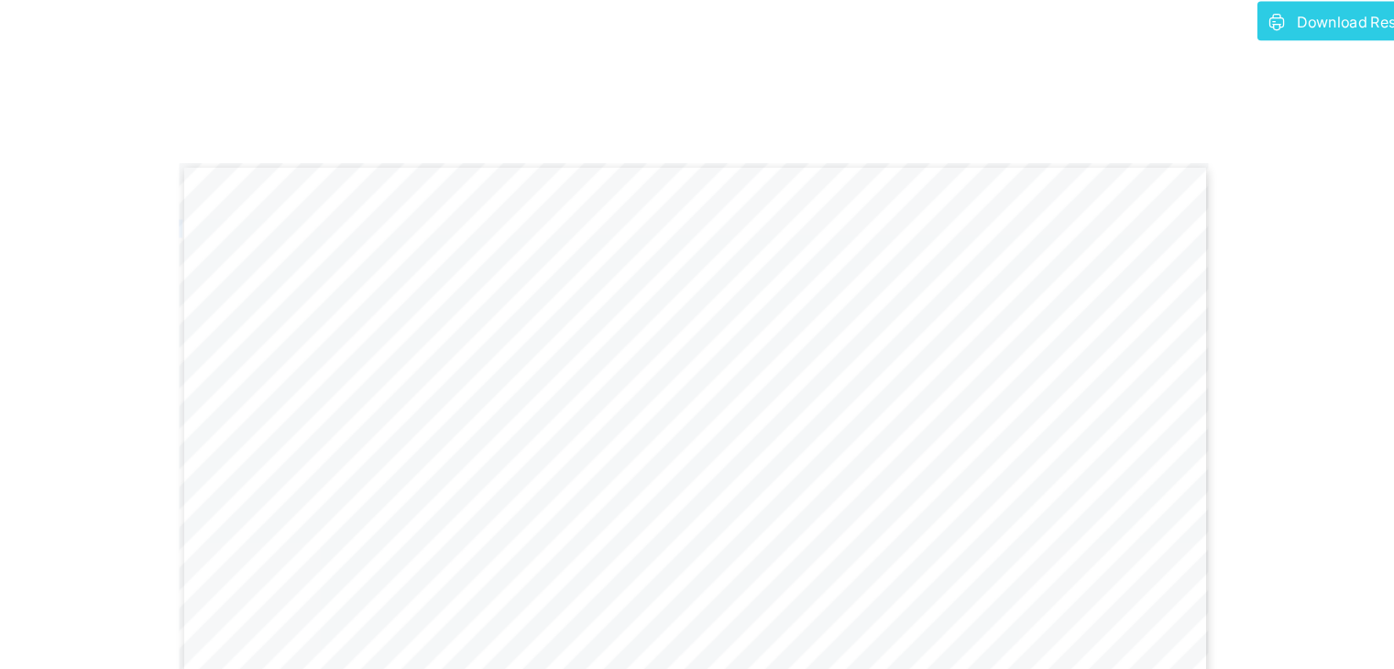
click at [708, 124] on div "Gwarzo Road, P.O. Box 701, Kano - Nigeria. Tel: 0906 358 2631, 0809 948 5785 | …" at bounding box center [802, 394] width 771 height 545
drag, startPoint x: 728, startPoint y: 98, endPoint x: 818, endPoint y: 183, distance: 123.8
click at [818, 183] on div "Gwarzo Road, P.O. Box 701, Kano - Nigeria. Tel: 0906 358 2631, 0809 948 5785 | …" at bounding box center [802, 394] width 771 height 545
click at [753, 177] on span "Gwarzo Road, P.O. [GEOGRAPHIC_DATA] - [GEOGRAPHIC_DATA]." at bounding box center [874, 182] width 343 height 10
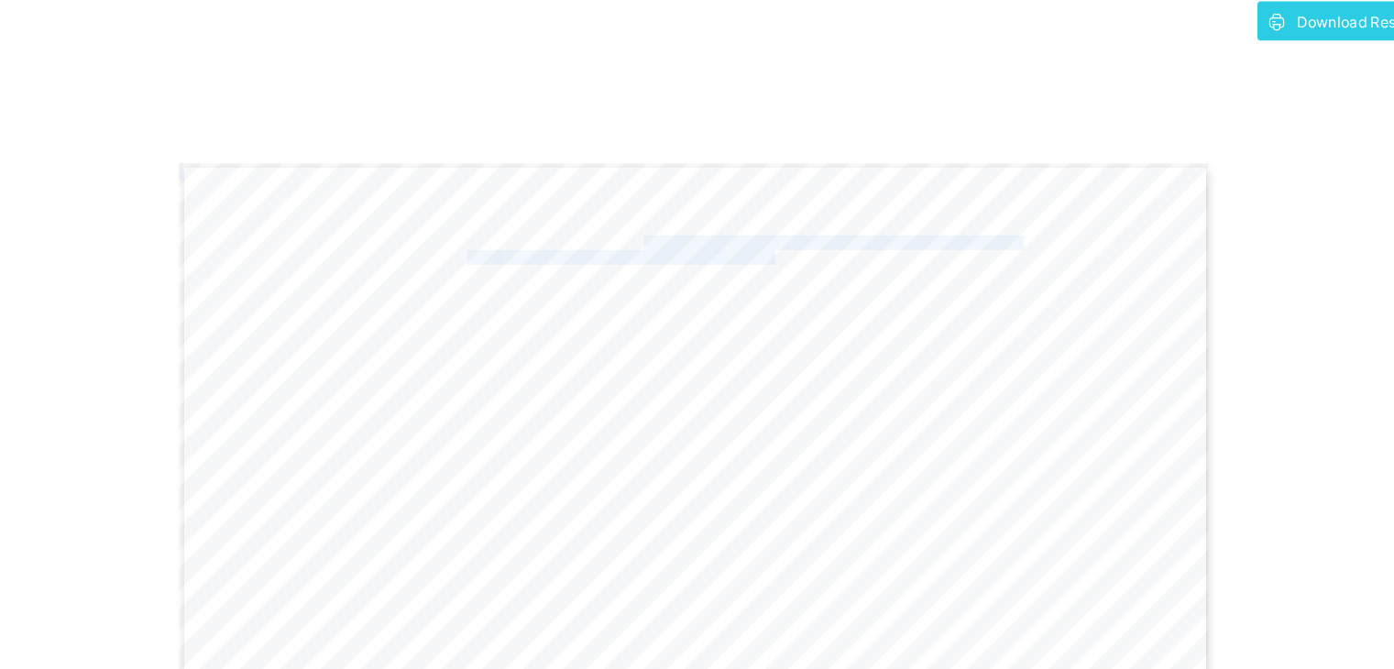
drag, startPoint x: 712, startPoint y: 96, endPoint x: 767, endPoint y: 139, distance: 69.8
click at [767, 139] on div "Gwarzo Road, P.O. Box 701, Kano - Nigeria. Tel: 0906 358 2631, 0809 948 5785 | …" at bounding box center [802, 394] width 771 height 545
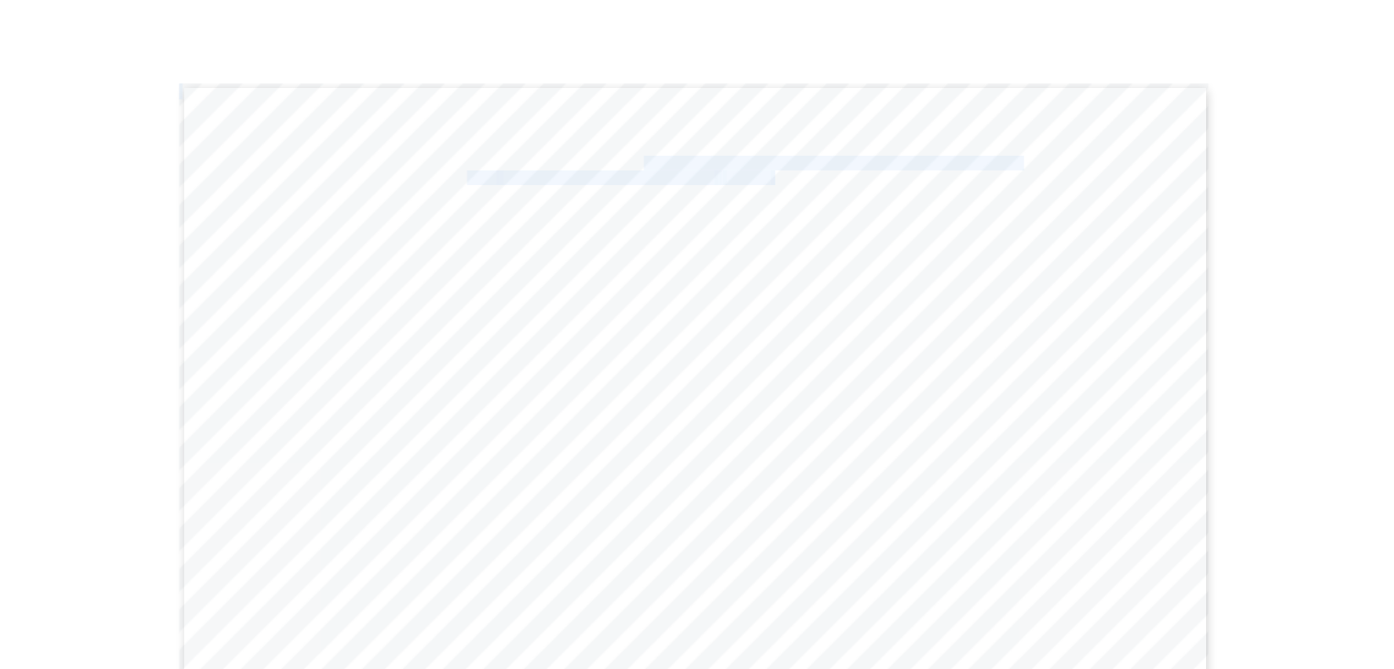
scroll to position [520, 0]
click at [945, 67] on div "Gwarzo Road, P.O. Box 701, Kano - Nigeria. Tel: 0906 358 2631, 0809 948 5785 | …" at bounding box center [802, 339] width 771 height 545
click at [710, 122] on span "Gwarzo Road, P.O. [GEOGRAPHIC_DATA] - [GEOGRAPHIC_DATA]." at bounding box center [874, 127] width 343 height 10
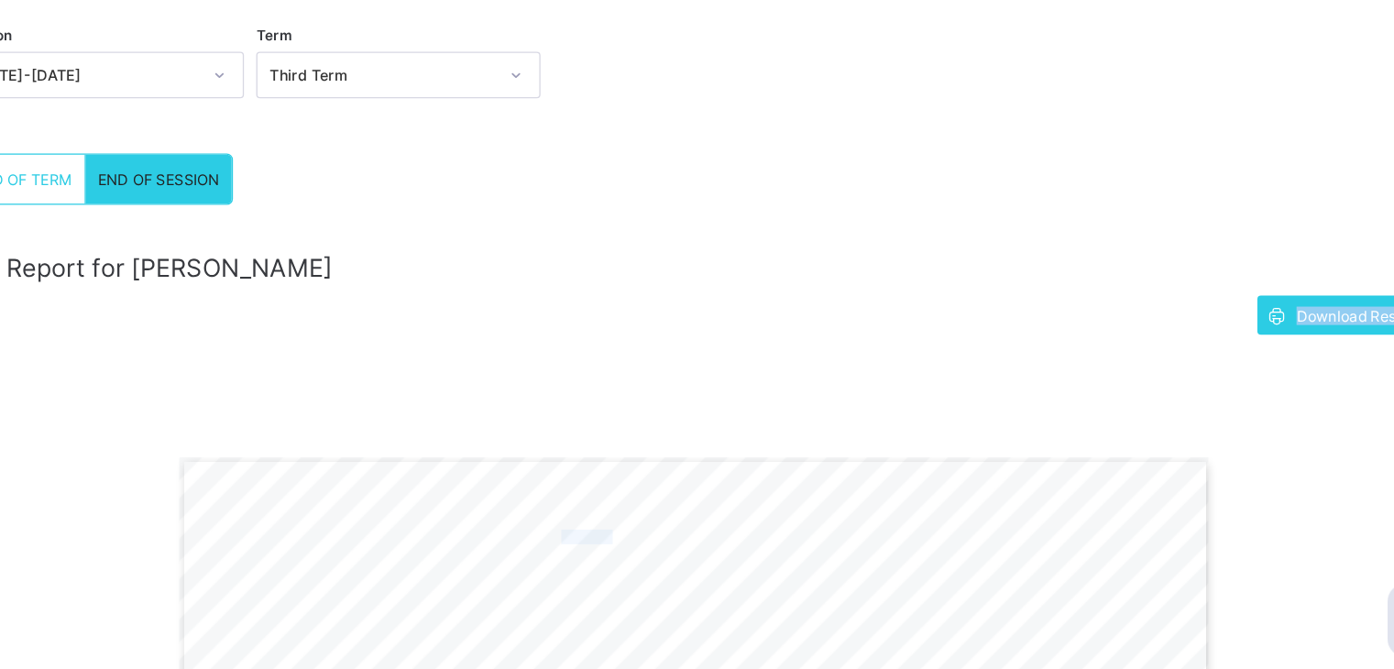
scroll to position [82, 0]
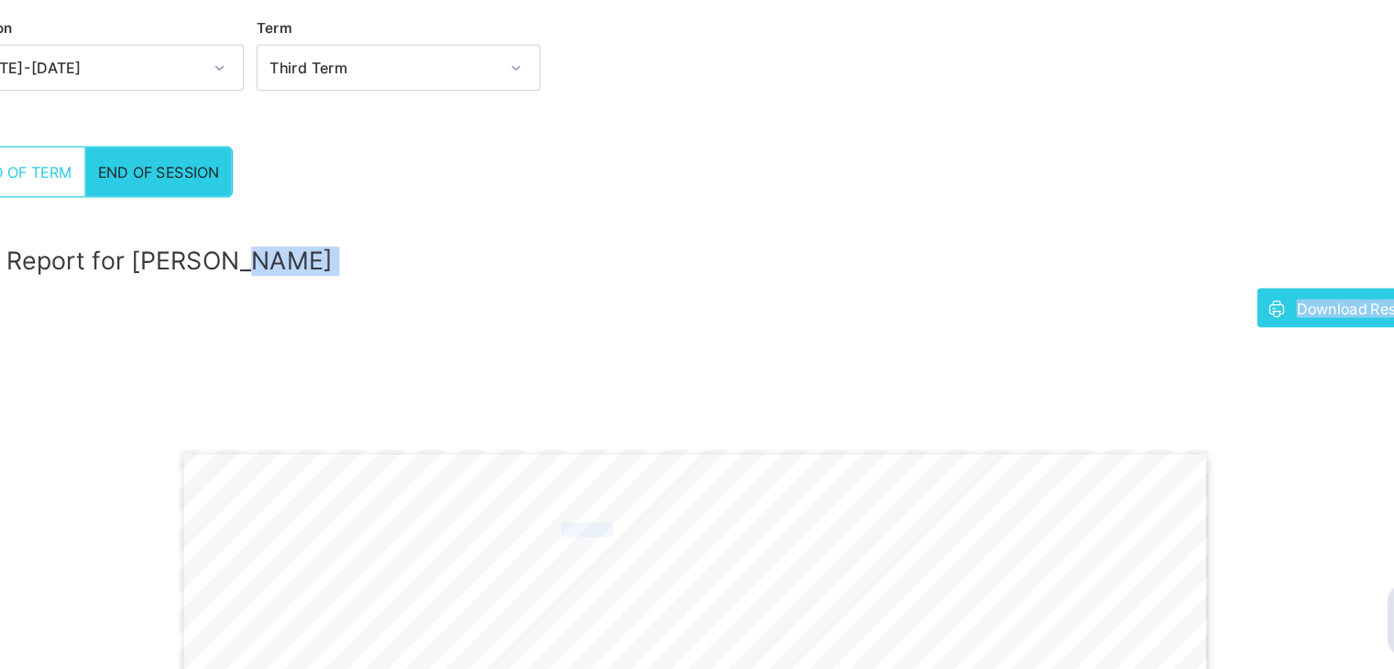
drag, startPoint x: 710, startPoint y: 76, endPoint x: 890, endPoint y: 328, distance: 309.4
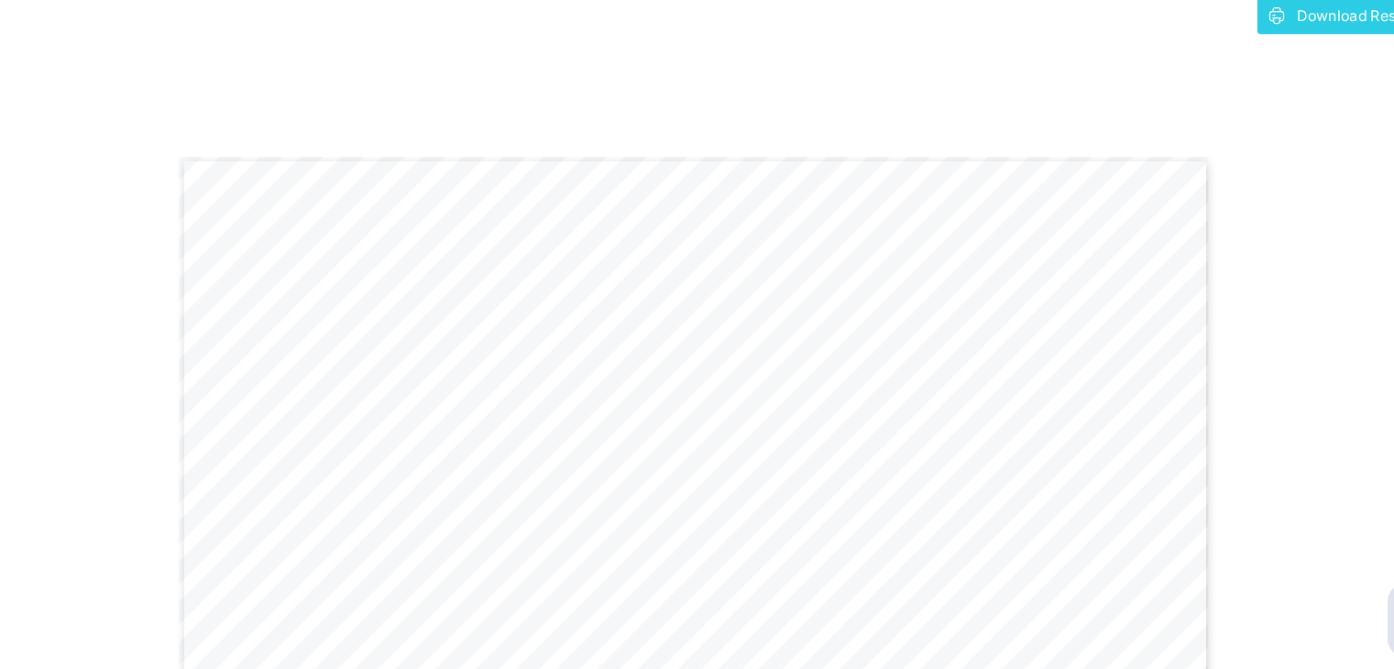
scroll to position [304, 0]
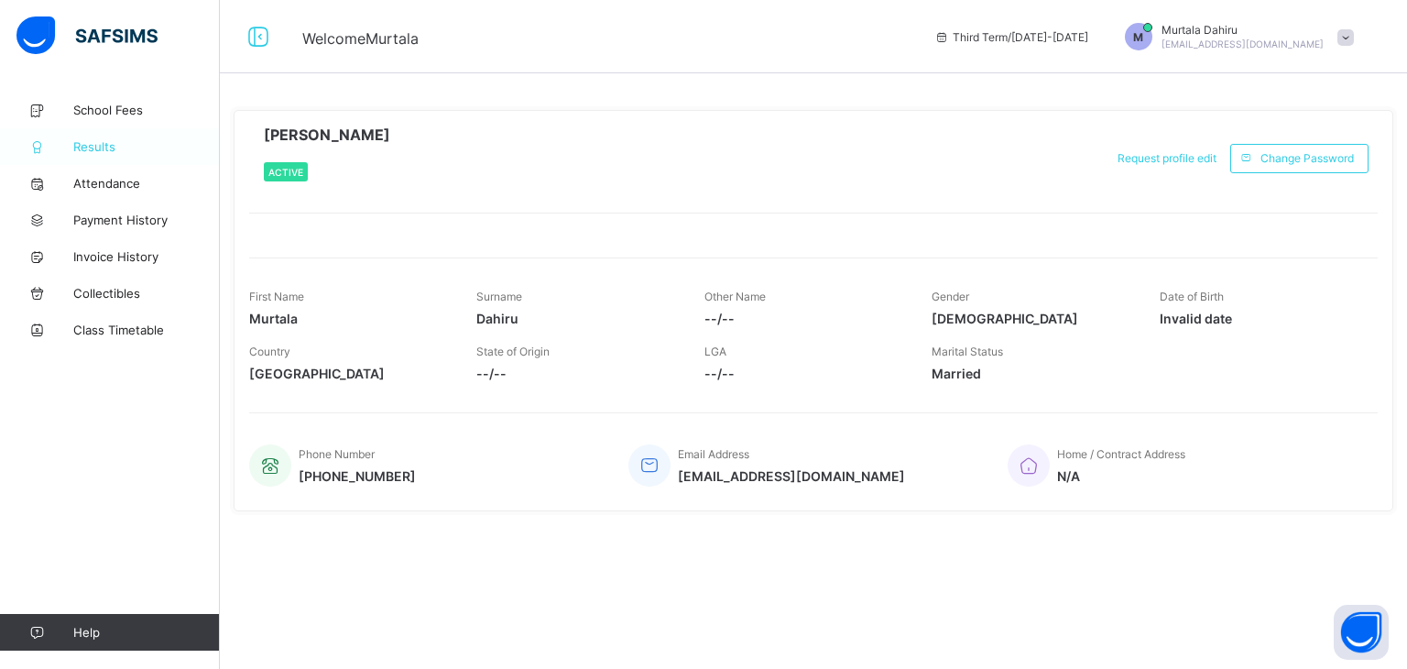
click at [100, 156] on link "Results" at bounding box center [110, 146] width 220 height 37
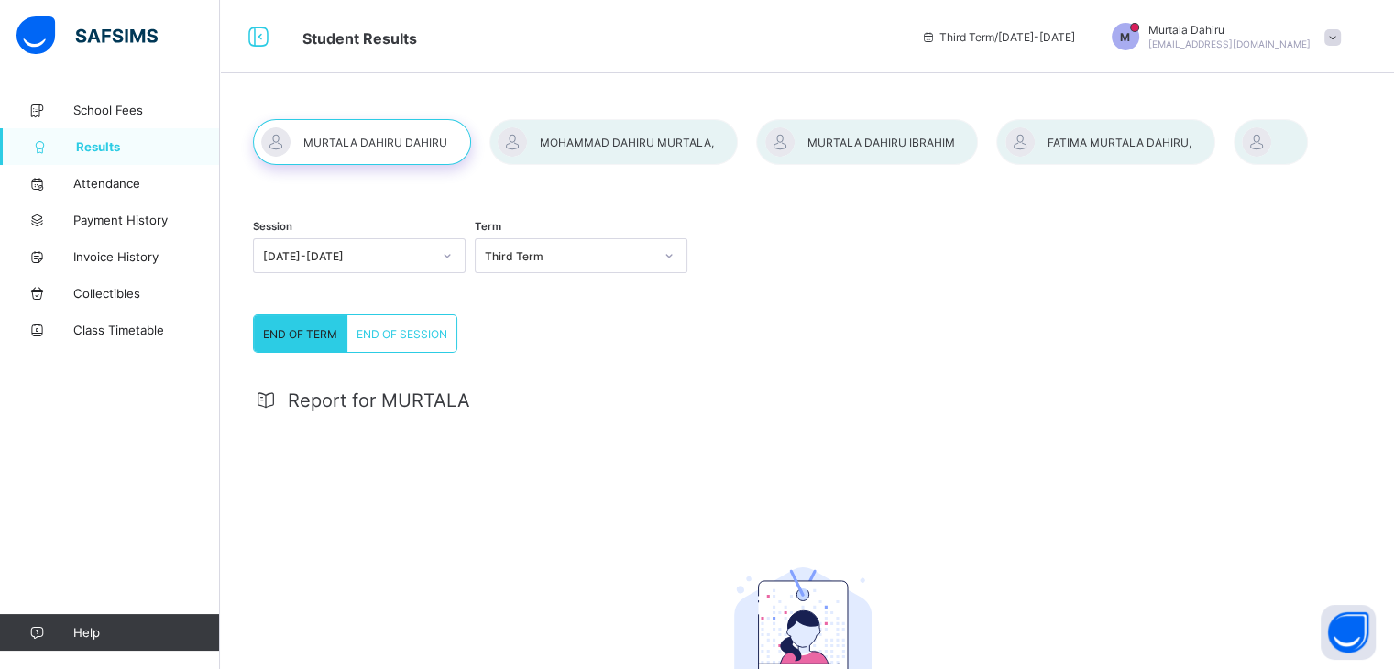
click at [392, 345] on div "END OF SESSION" at bounding box center [401, 333] width 109 height 37
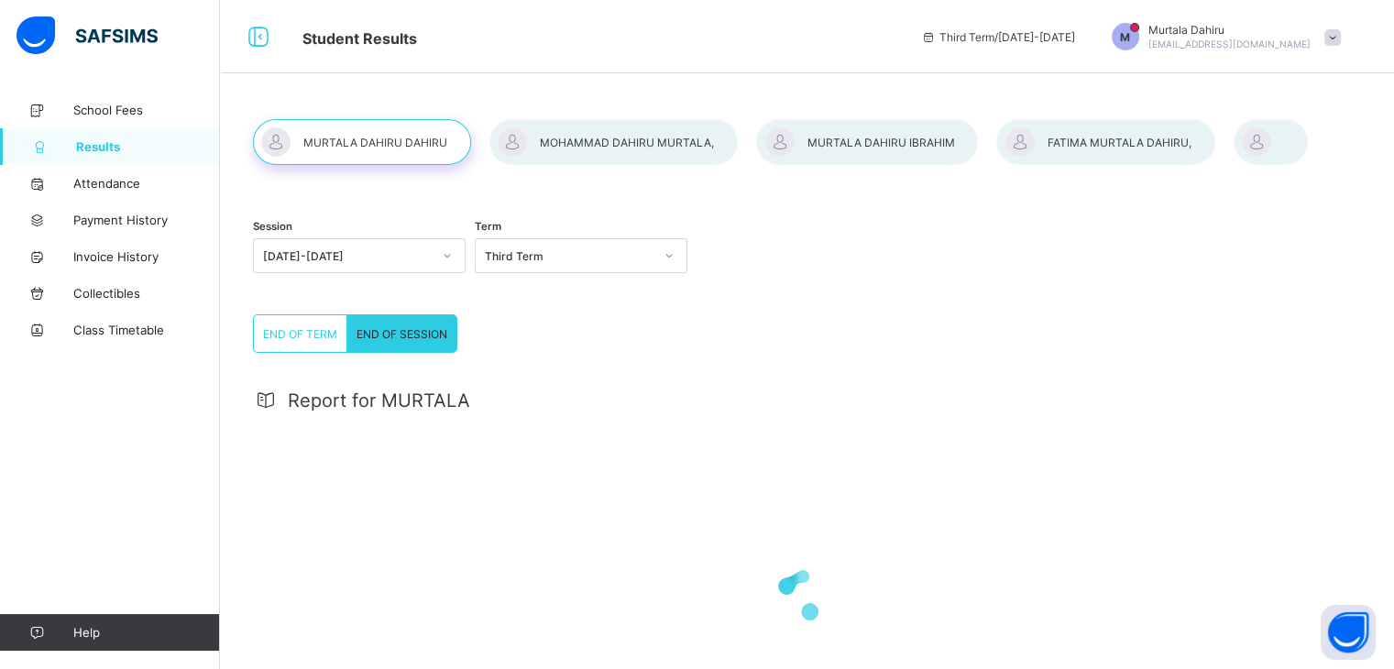
click at [1263, 145] on div at bounding box center [1270, 142] width 74 height 46
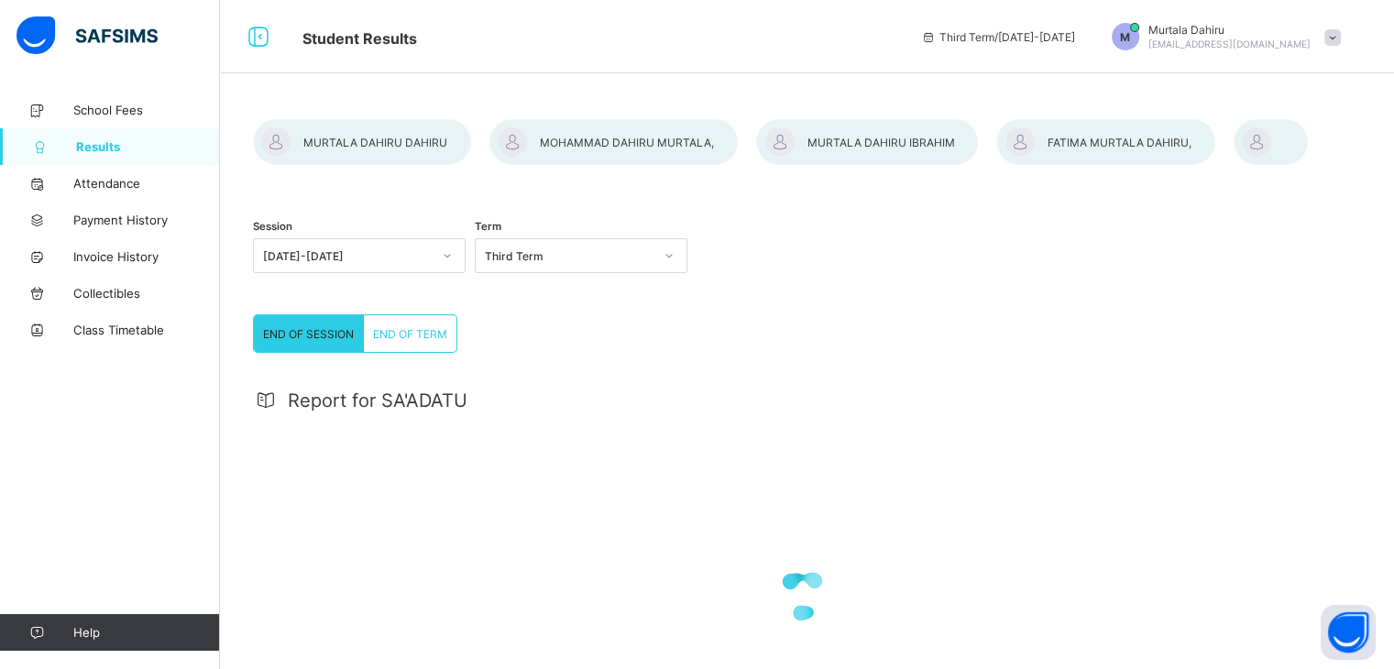
click at [400, 325] on div "END OF TERM" at bounding box center [410, 333] width 93 height 37
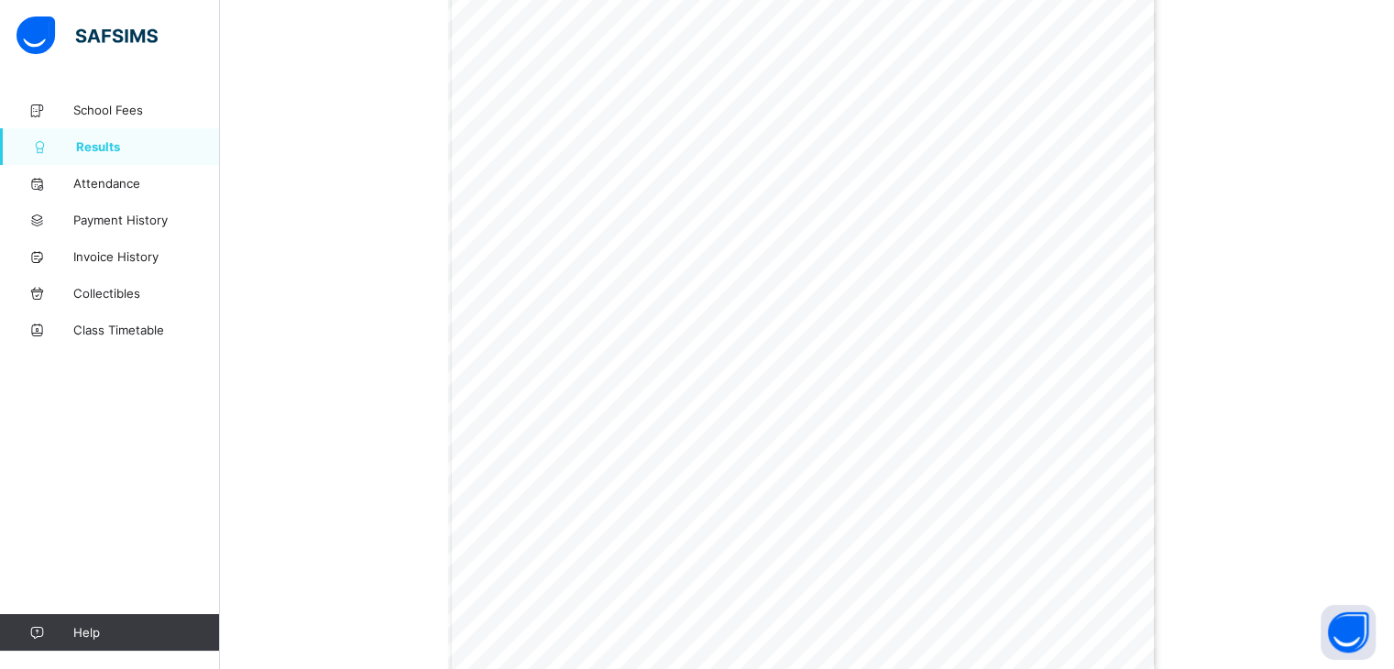
scroll to position [582, 0]
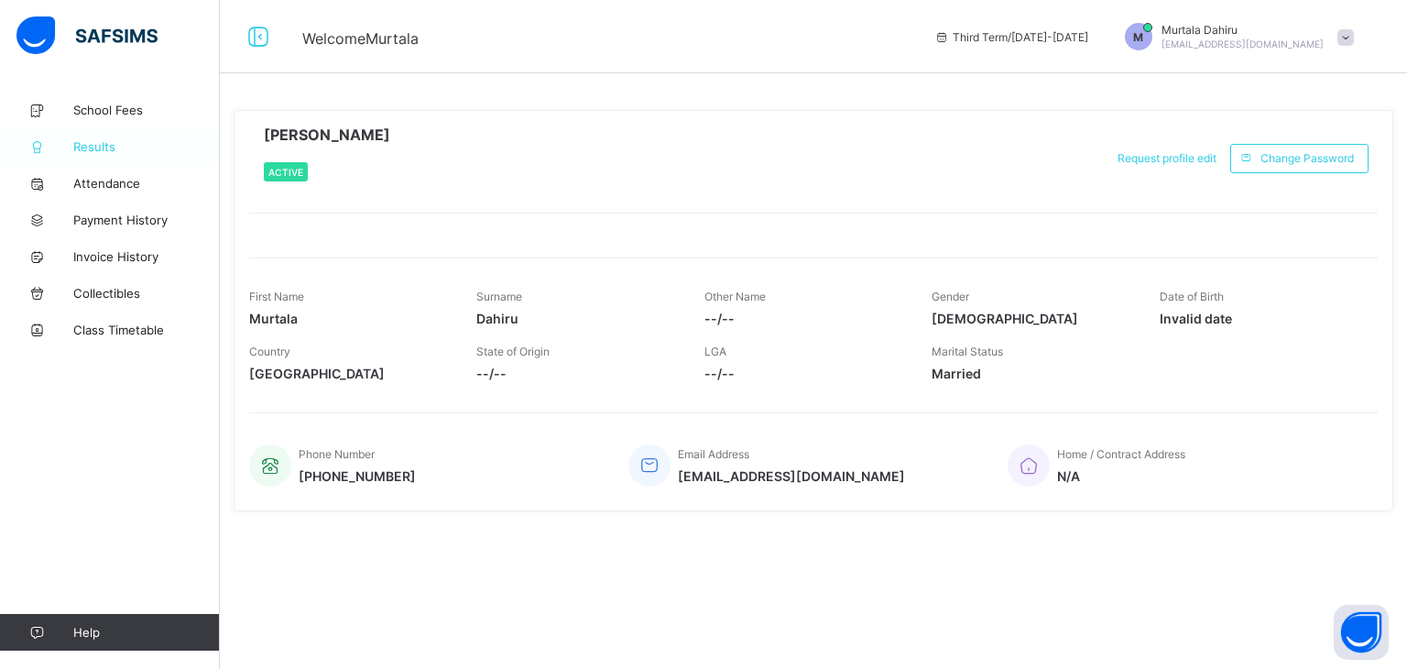
drag, startPoint x: 20, startPoint y: 2, endPoint x: 88, endPoint y: 144, distance: 157.4
click at [88, 144] on span "Results" at bounding box center [146, 146] width 147 height 15
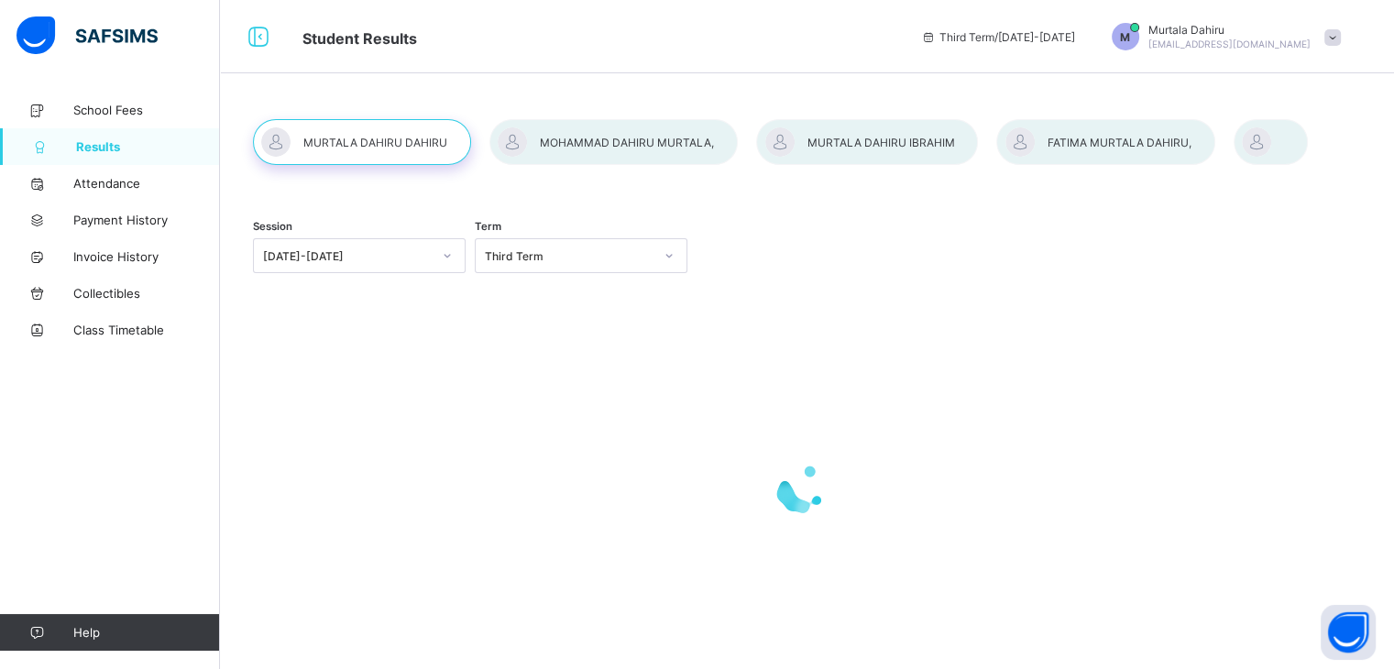
click at [88, 144] on span "Results" at bounding box center [148, 146] width 144 height 15
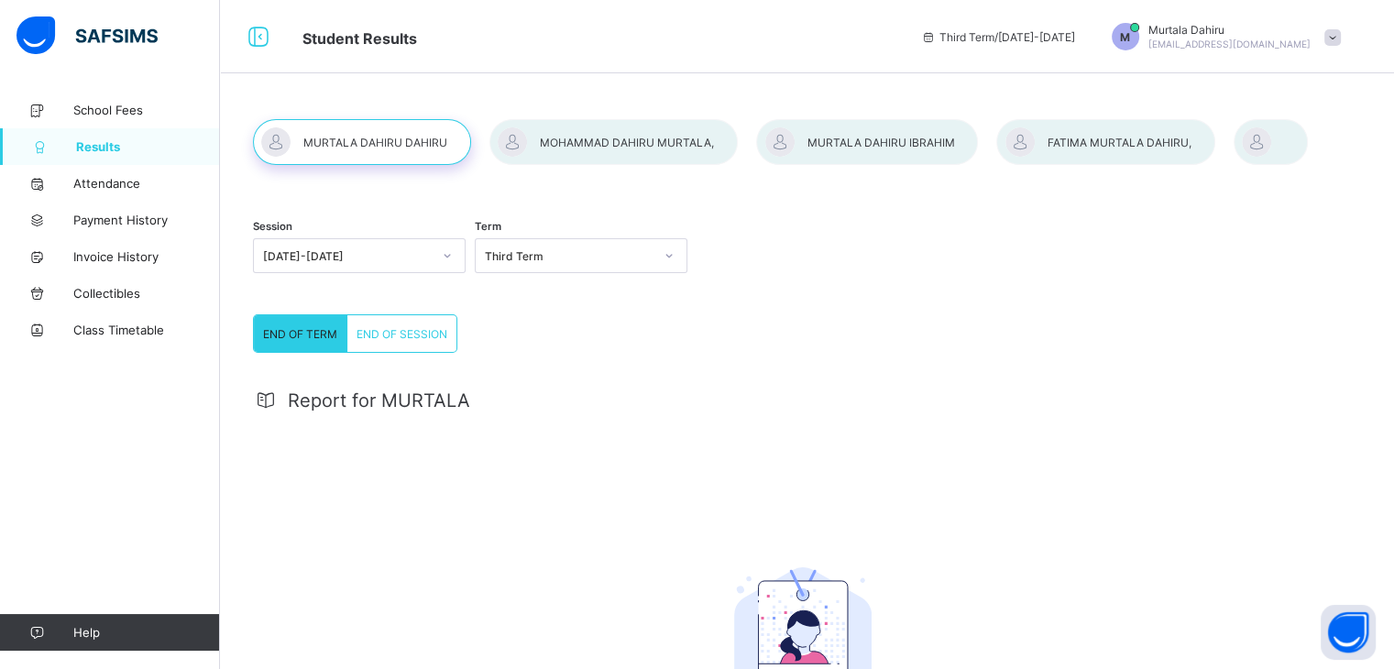
click at [1260, 142] on div at bounding box center [1270, 142] width 74 height 46
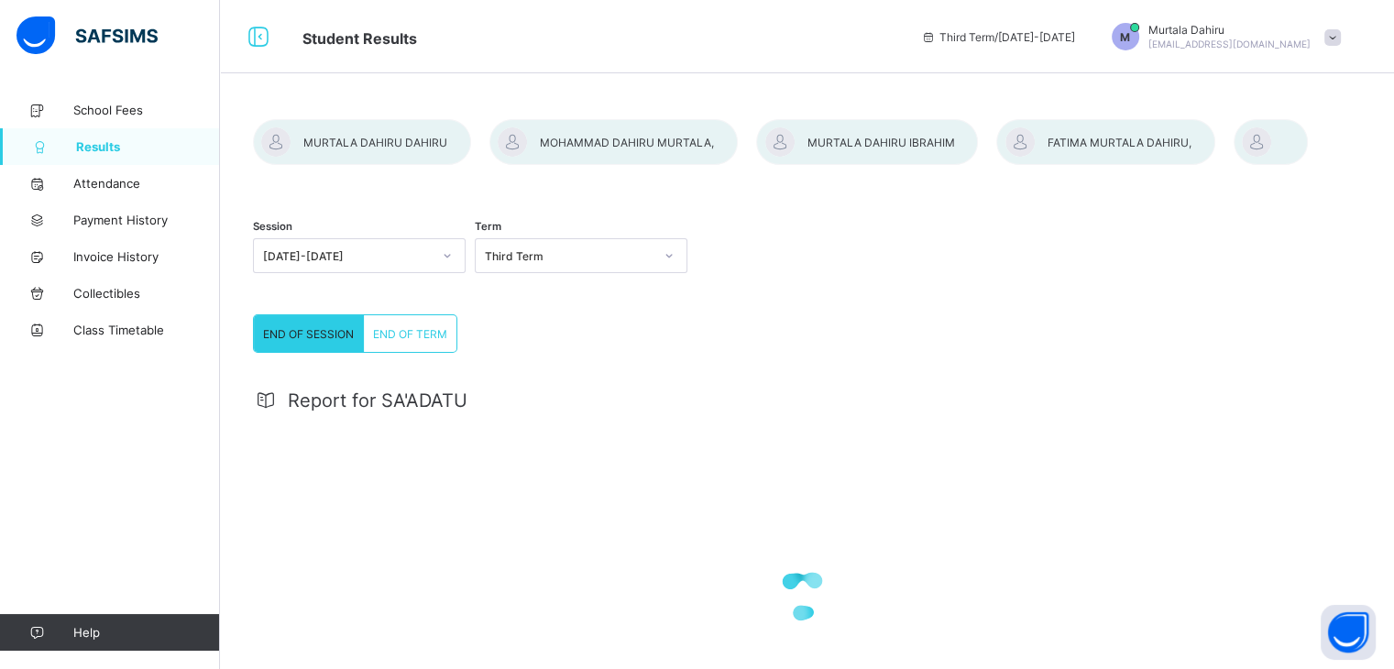
click at [413, 334] on span "END OF TERM" at bounding box center [410, 334] width 74 height 14
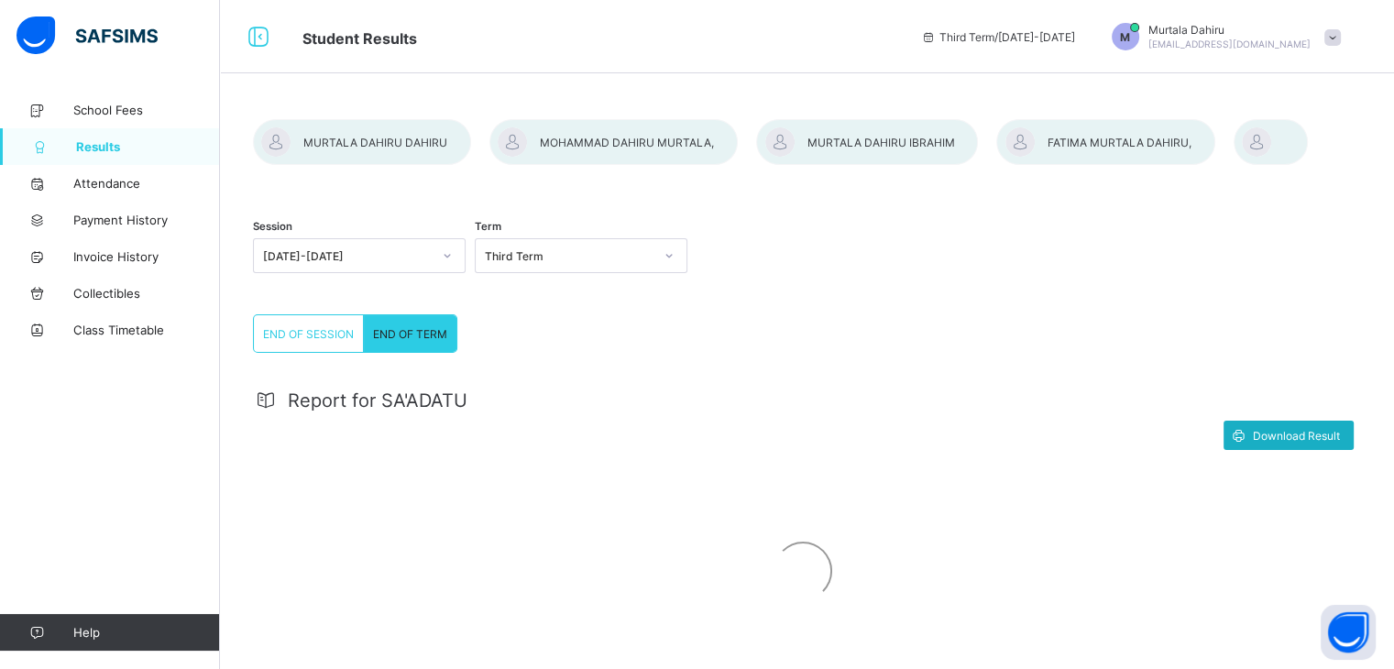
click at [1299, 440] on span "Download Result" at bounding box center [1295, 436] width 87 height 14
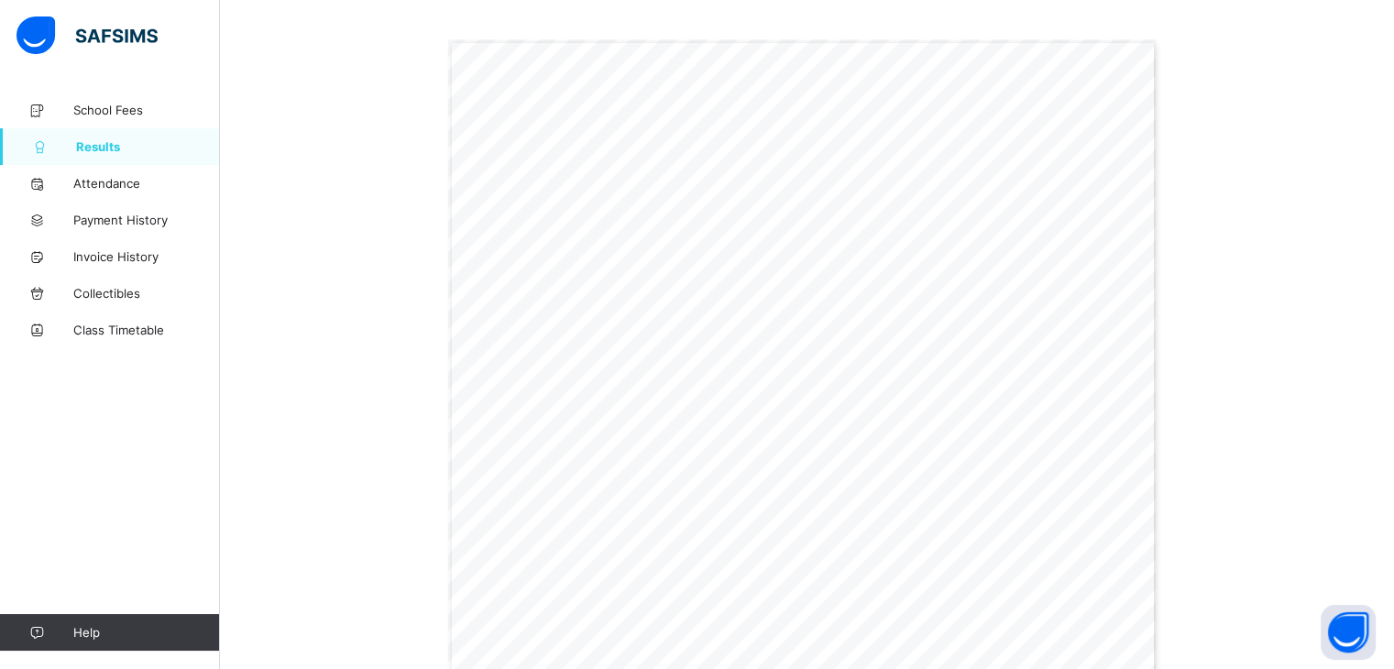
scroll to position [506, 0]
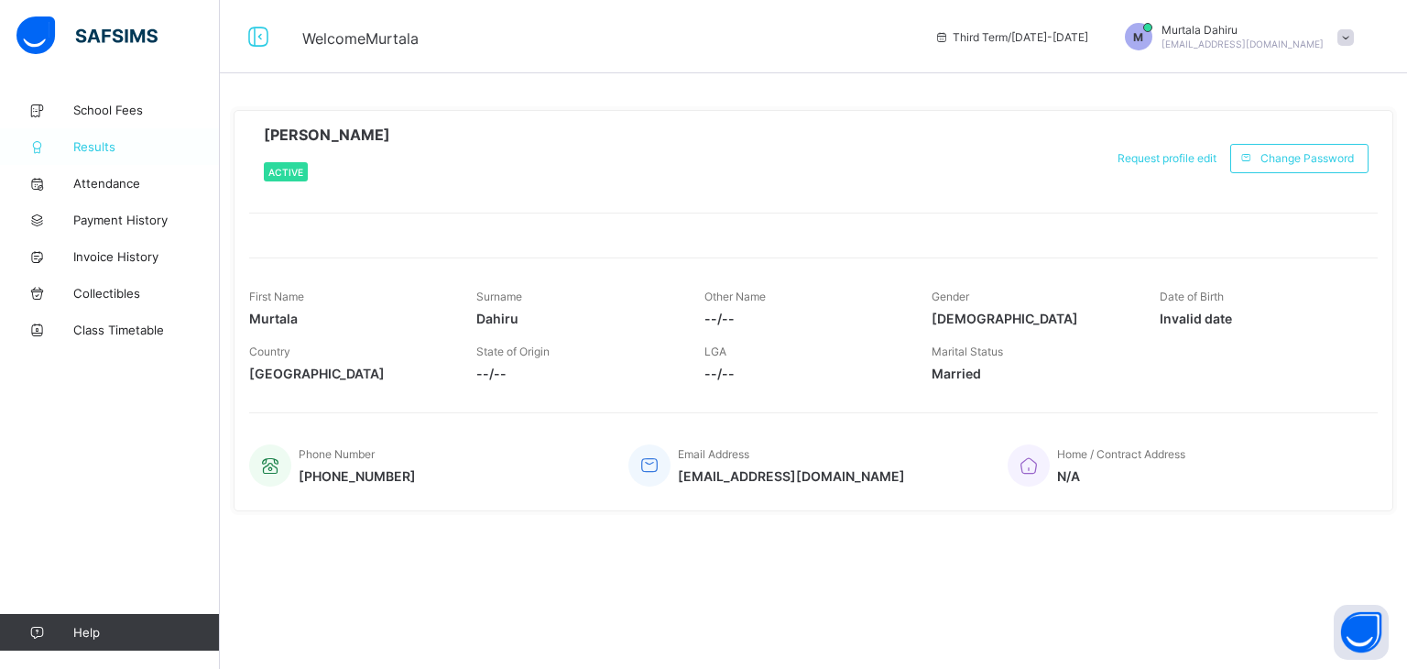
click at [88, 141] on span "Results" at bounding box center [146, 146] width 147 height 15
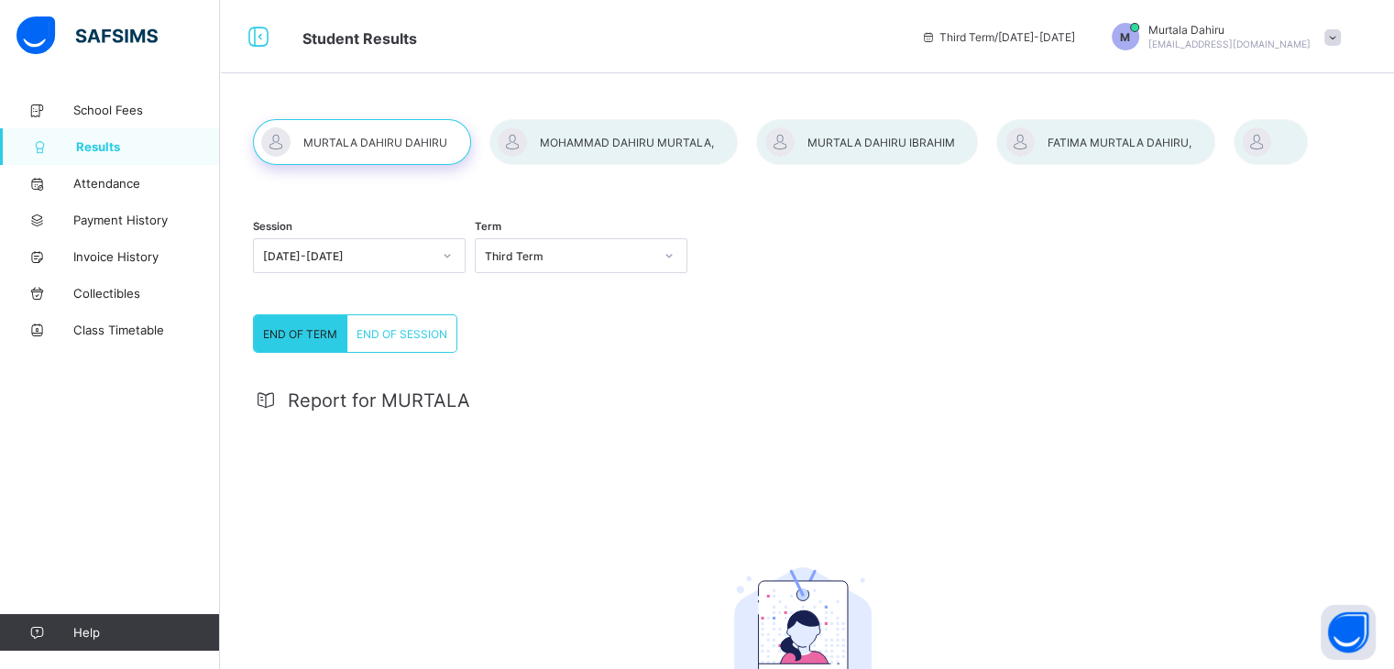
click at [1087, 138] on div at bounding box center [1105, 142] width 218 height 46
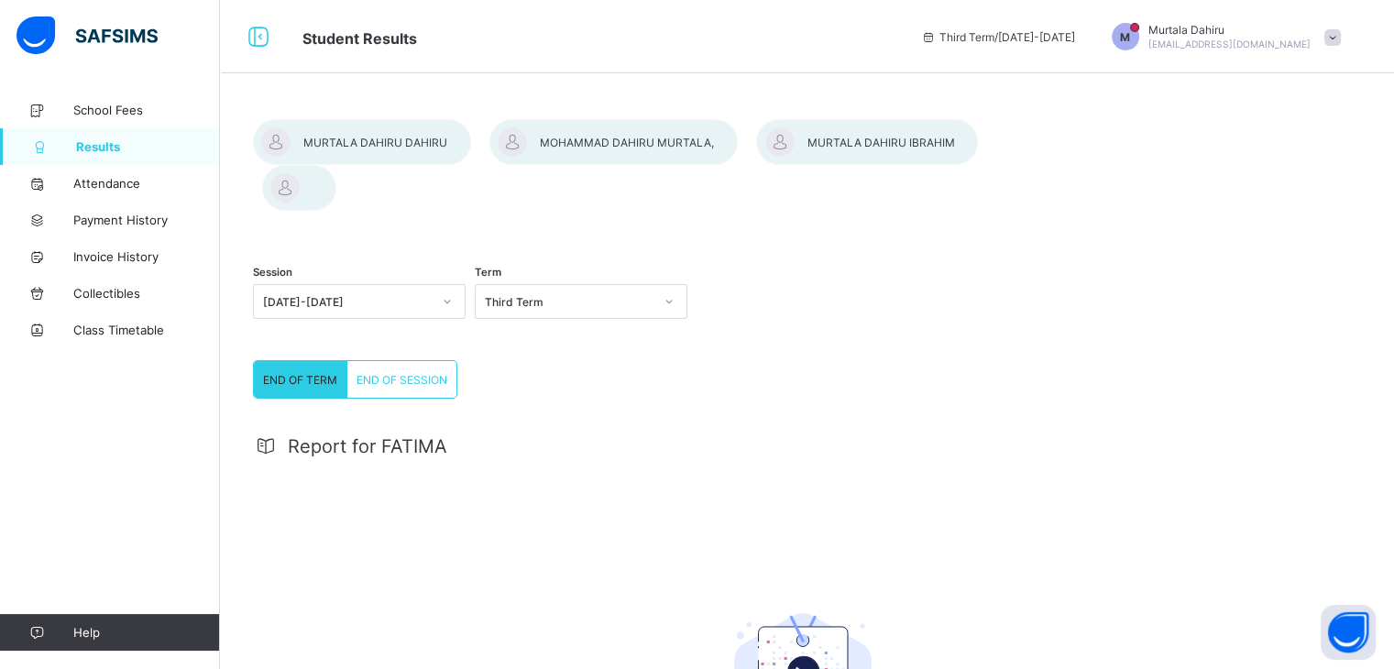
click at [383, 361] on div "END OF SESSION" at bounding box center [401, 379] width 109 height 37
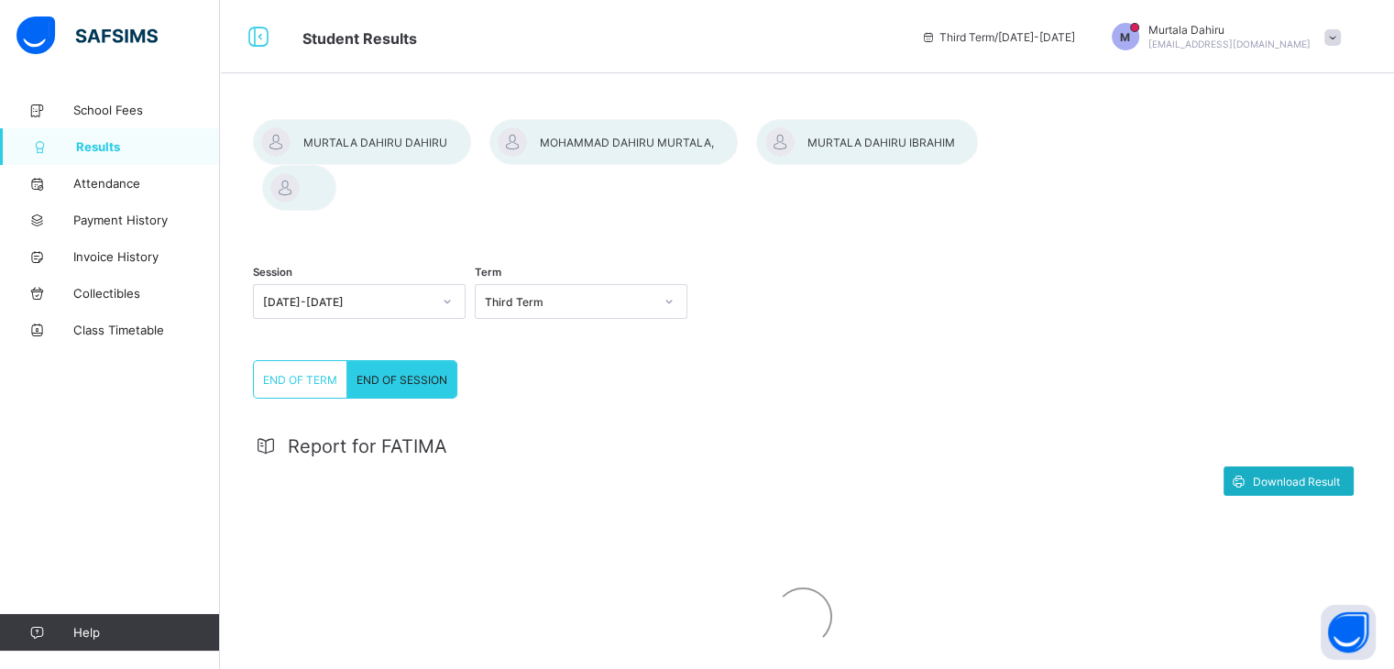
click at [1304, 475] on span "Download Result" at bounding box center [1295, 482] width 87 height 14
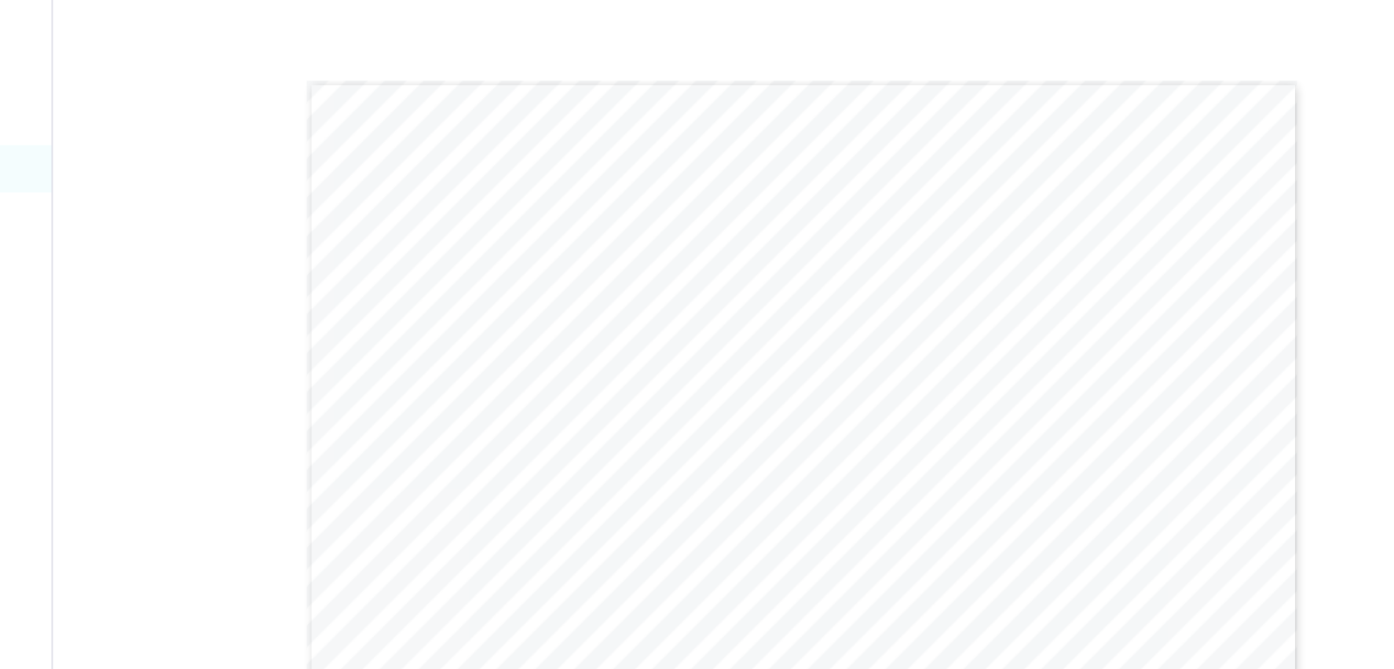
scroll to position [509, 0]
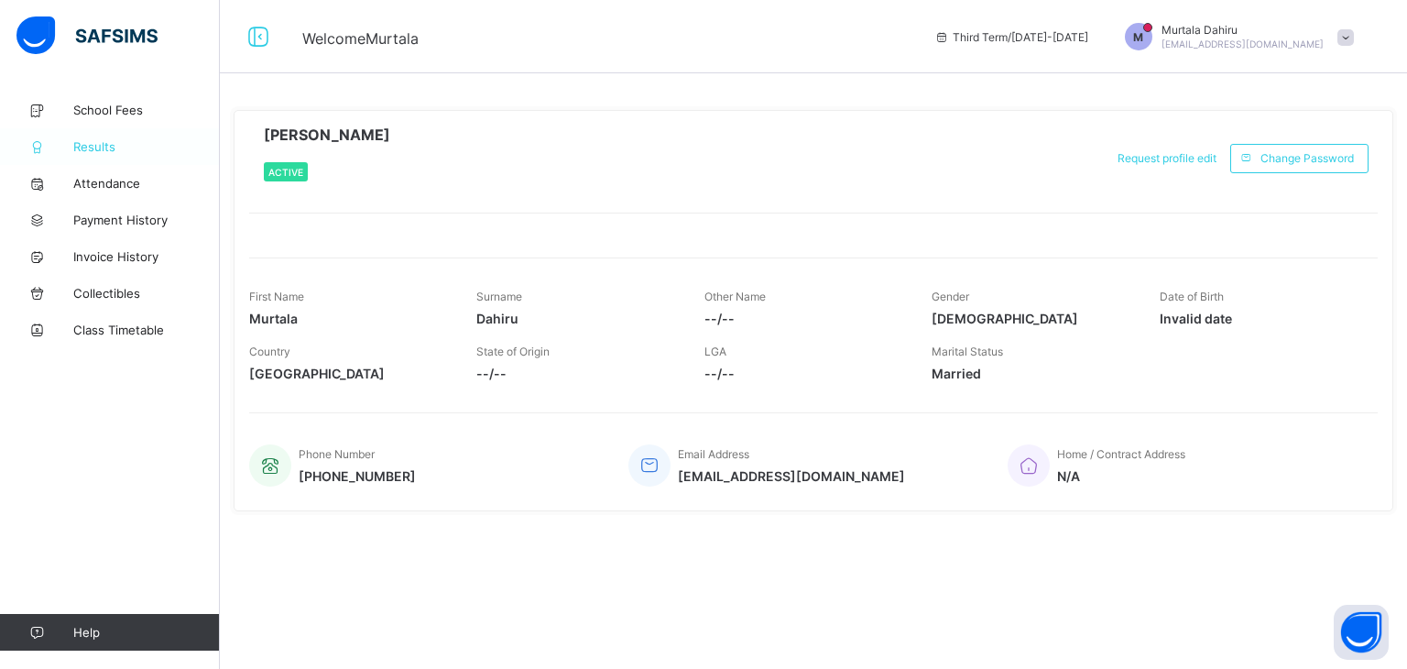
click at [98, 140] on span "Results" at bounding box center [146, 146] width 147 height 15
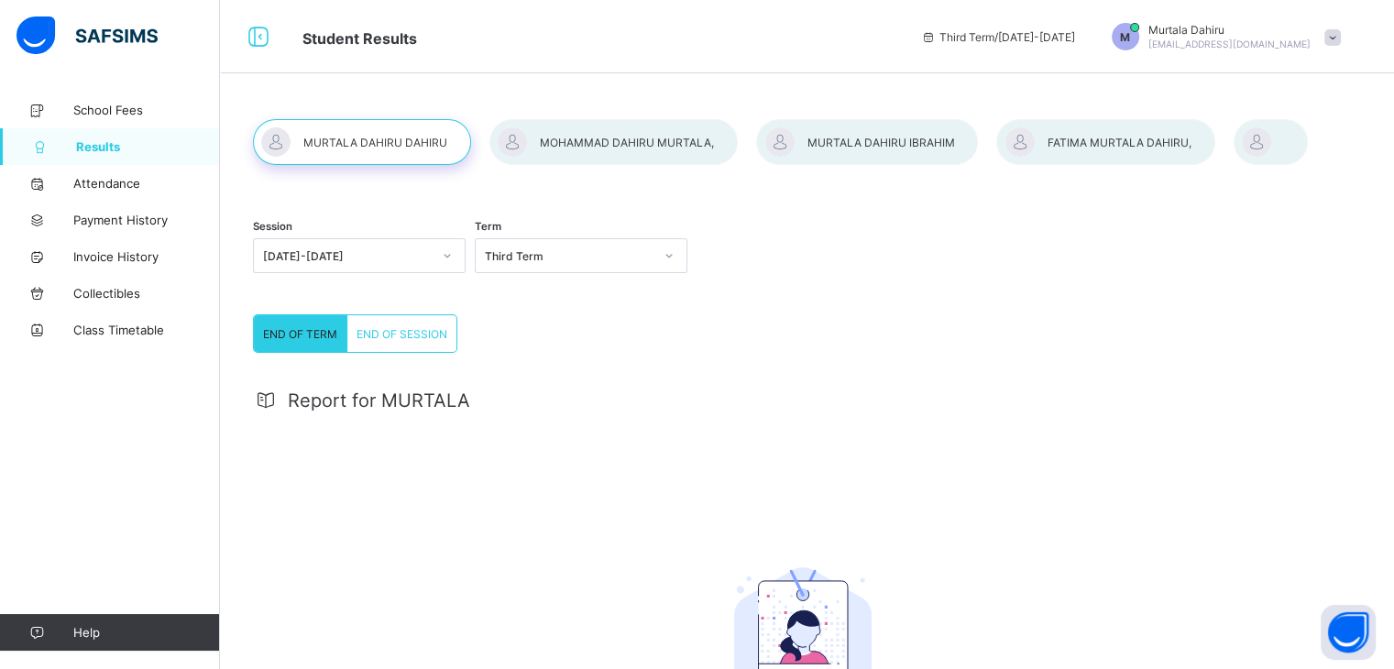
click at [1066, 150] on div at bounding box center [1105, 142] width 218 height 46
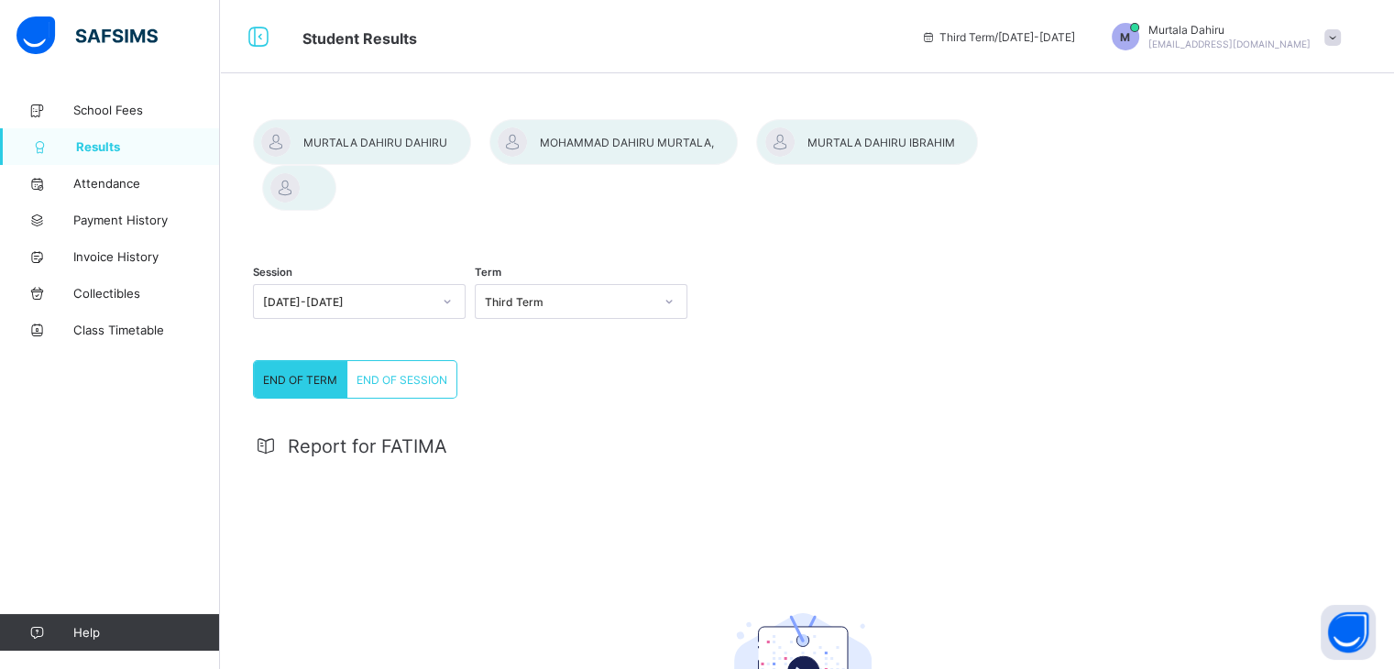
click at [388, 361] on div "END OF SESSION" at bounding box center [401, 379] width 109 height 37
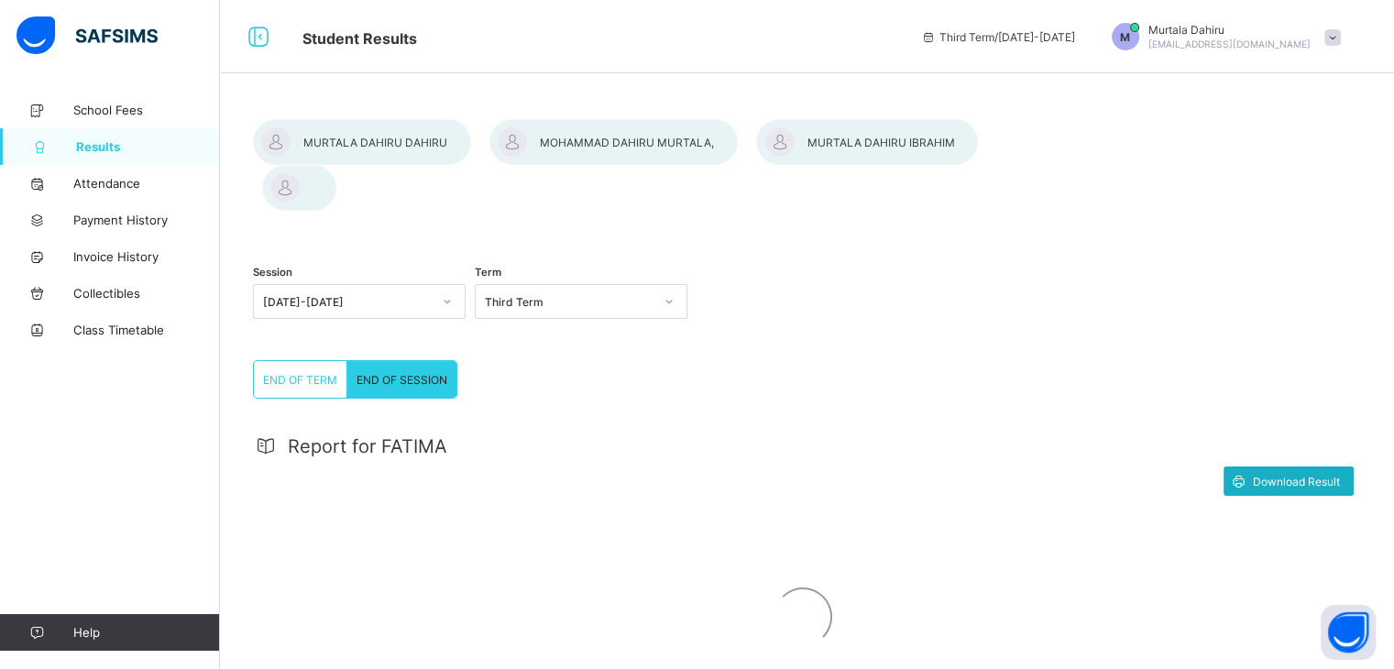
click at [1296, 475] on span "Download Result" at bounding box center [1295, 482] width 87 height 14
click at [326, 146] on div at bounding box center [362, 142] width 218 height 46
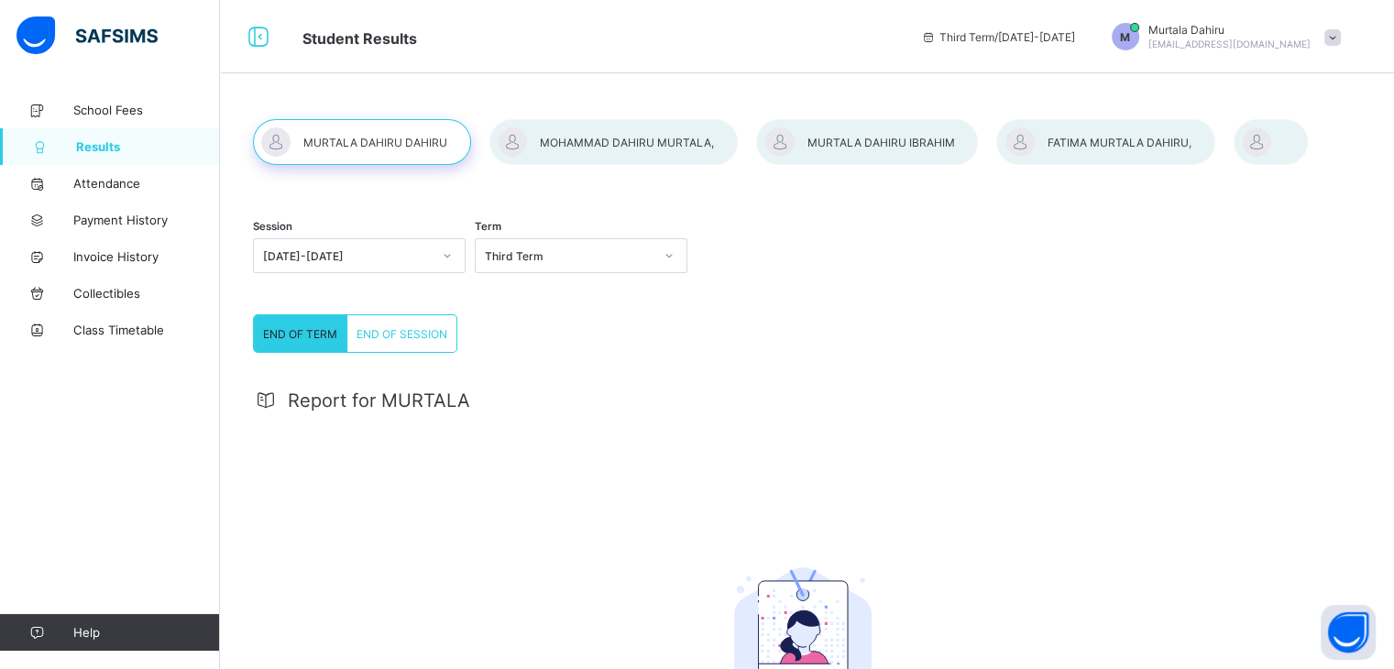
click at [393, 327] on span "END OF SESSION" at bounding box center [401, 334] width 91 height 14
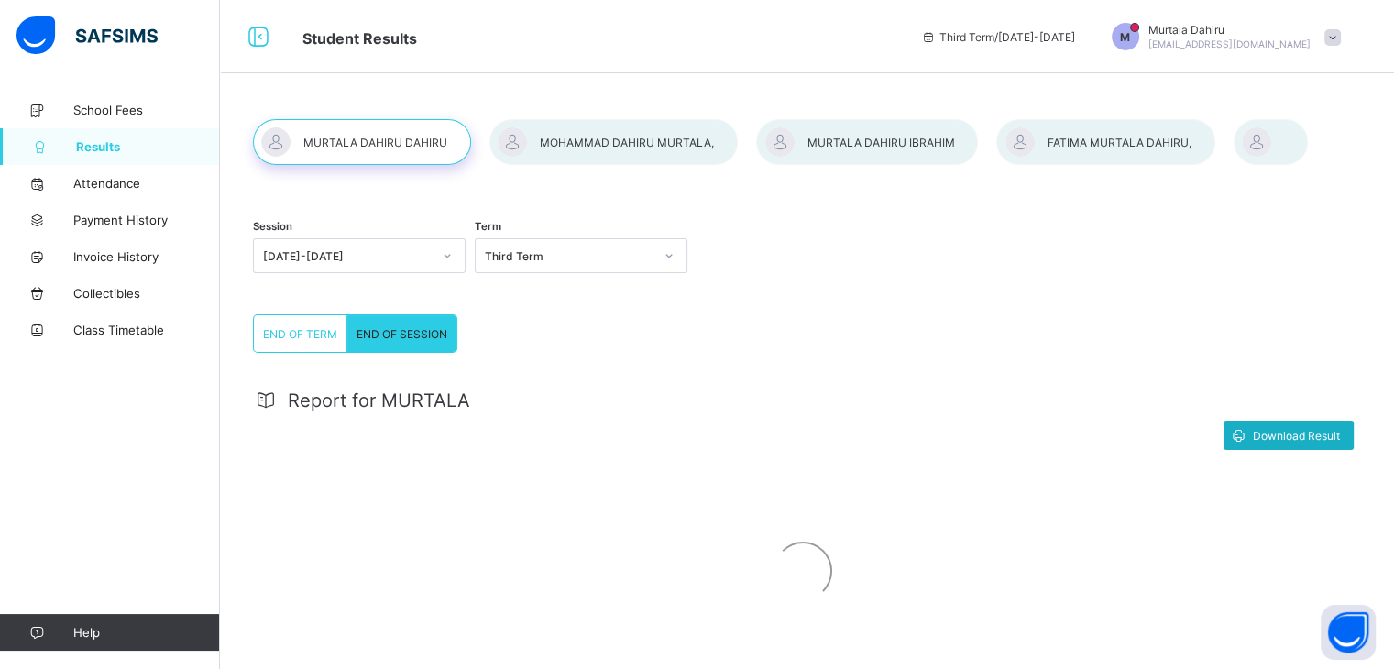
click at [1265, 434] on span "Download Result" at bounding box center [1295, 436] width 87 height 14
